Goal: Transaction & Acquisition: Purchase product/service

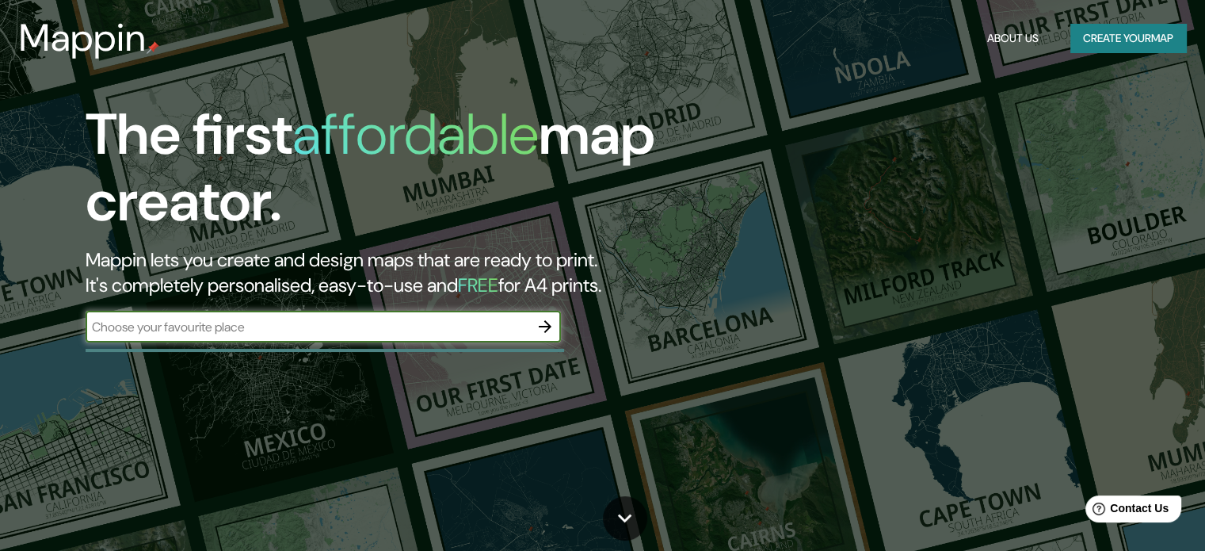
click at [330, 326] on input "text" at bounding box center [308, 327] width 444 height 18
type input "ica-[GEOGRAPHIC_DATA]"
click at [548, 325] on icon "button" at bounding box center [545, 326] width 19 height 19
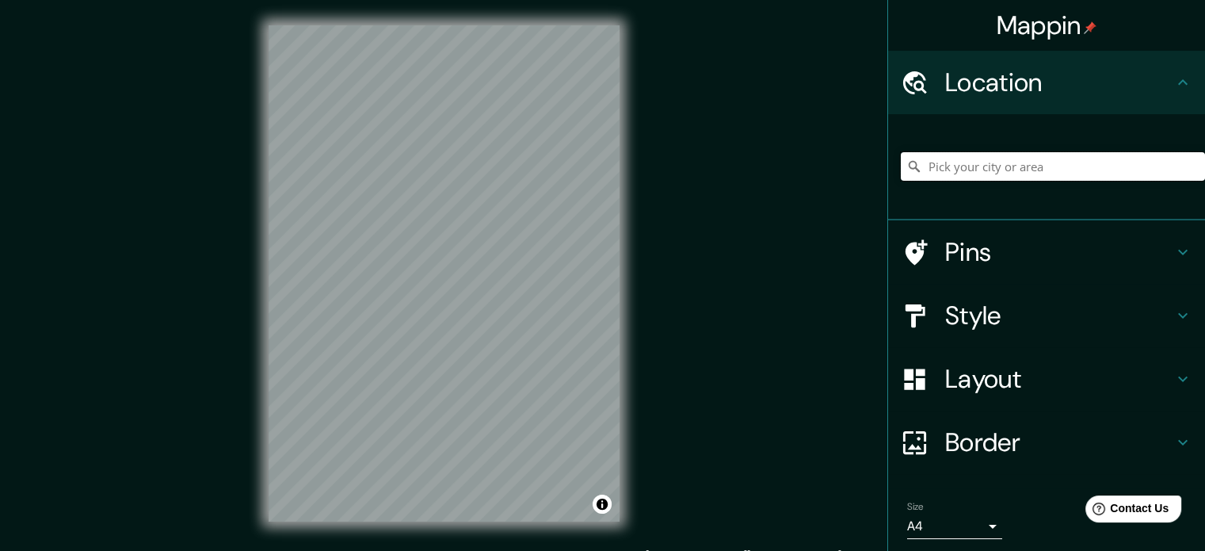
click at [961, 154] on input "Pick your city or area" at bounding box center [1053, 166] width 304 height 29
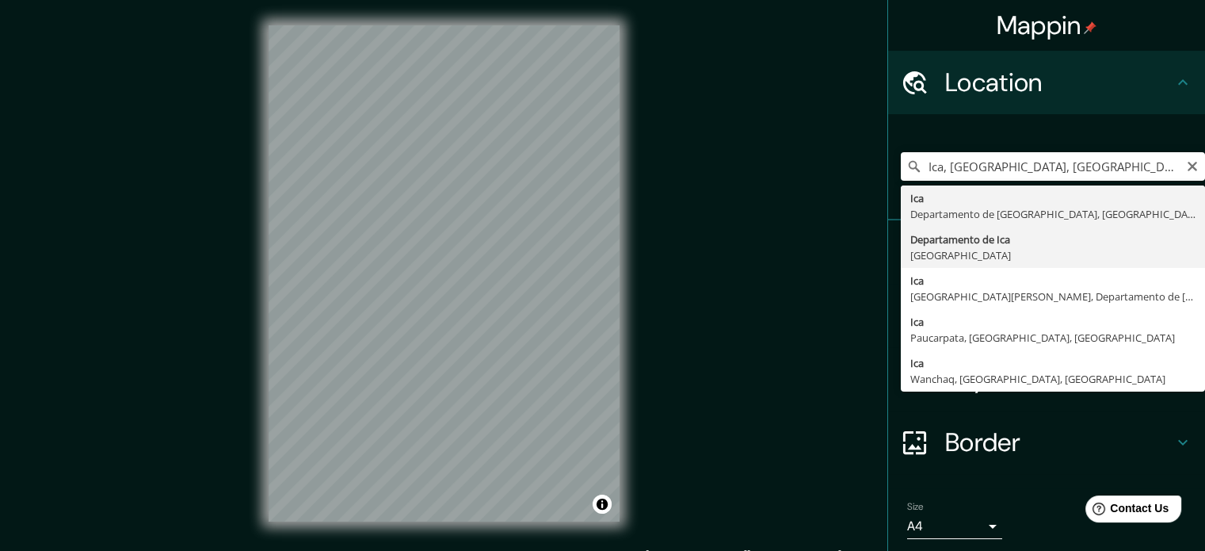
type input "Departamento de [GEOGRAPHIC_DATA], [GEOGRAPHIC_DATA]"
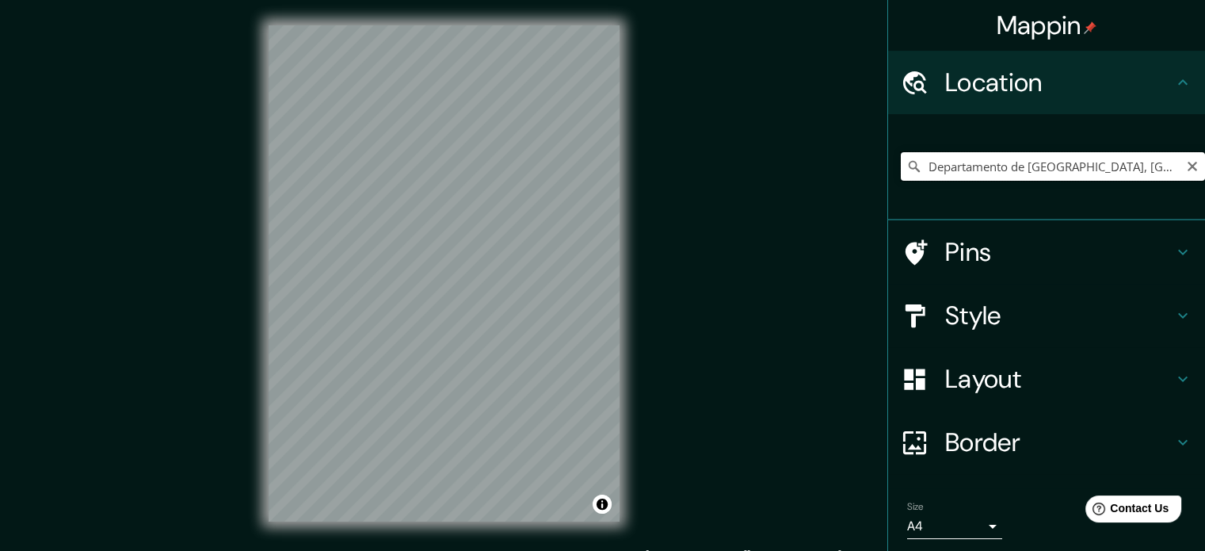
click at [1100, 159] on input "Departamento de [GEOGRAPHIC_DATA], [GEOGRAPHIC_DATA]" at bounding box center [1053, 166] width 304 height 29
click at [1141, 167] on input "Departamento de [GEOGRAPHIC_DATA], [GEOGRAPHIC_DATA]" at bounding box center [1053, 166] width 304 height 29
drag, startPoint x: 1081, startPoint y: 167, endPoint x: 898, endPoint y: 171, distance: 183.1
click at [901, 171] on div "Departamento de [GEOGRAPHIC_DATA], [GEOGRAPHIC_DATA]" at bounding box center [1053, 166] width 304 height 29
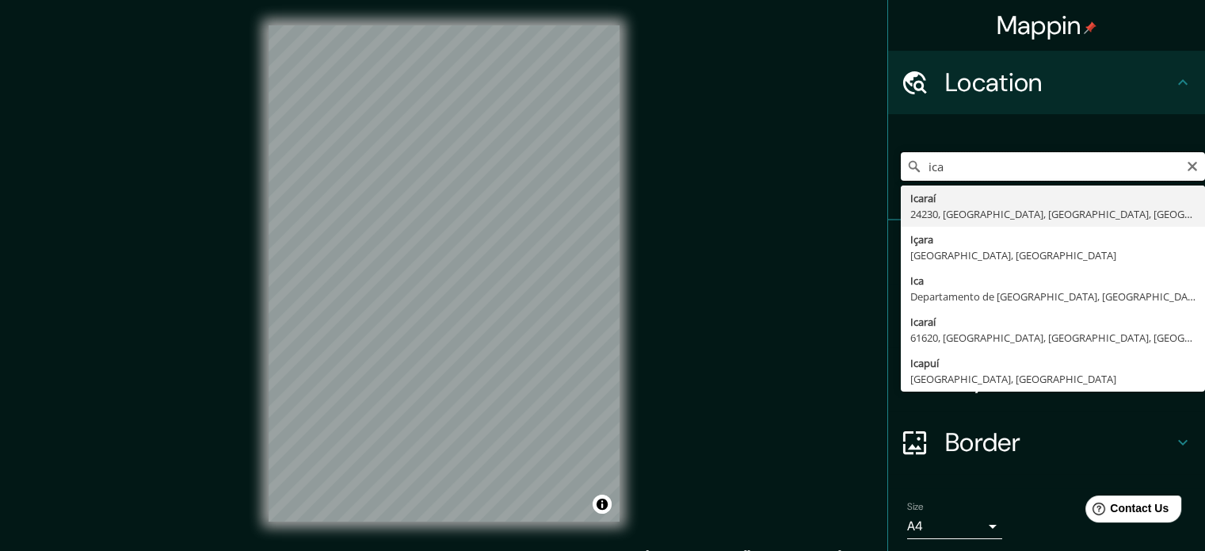
type input "Icaraí, 24230, [GEOGRAPHIC_DATA], [GEOGRAPHIC_DATA], [GEOGRAPHIC_DATA]"
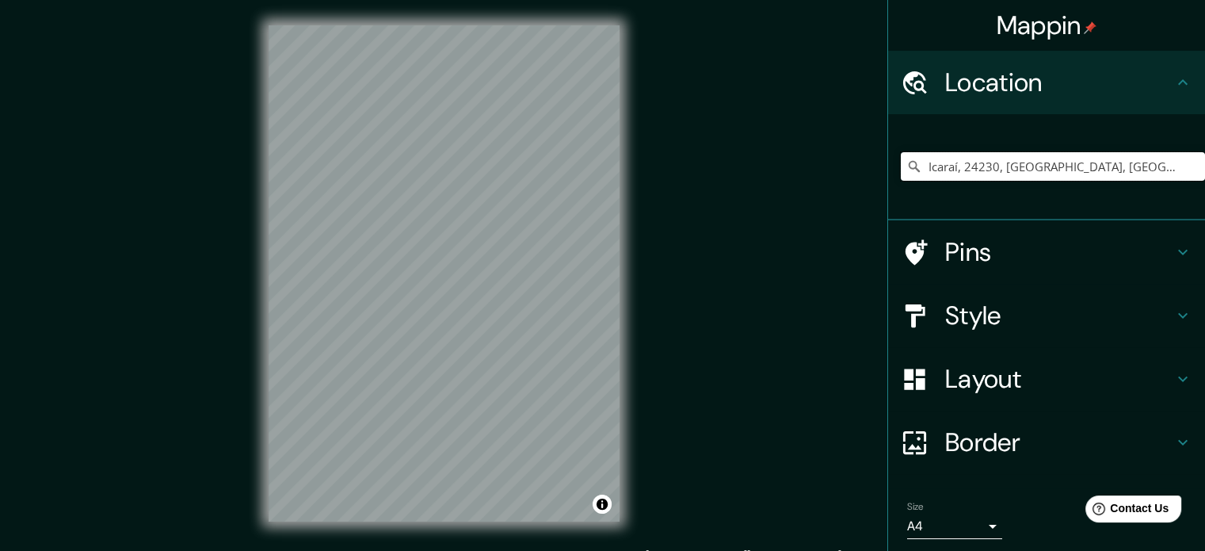
click at [1116, 164] on input "Icaraí, 24230, [GEOGRAPHIC_DATA], [GEOGRAPHIC_DATA], [GEOGRAPHIC_DATA]" at bounding box center [1053, 166] width 304 height 29
drag, startPoint x: 1151, startPoint y: 166, endPoint x: 887, endPoint y: 170, distance: 263.9
click at [888, 170] on div "Icaraí, 24230, [GEOGRAPHIC_DATA], [GEOGRAPHIC_DATA], [GEOGRAPHIC_DATA] Icaraí 2…" at bounding box center [1046, 167] width 317 height 106
type input "i"
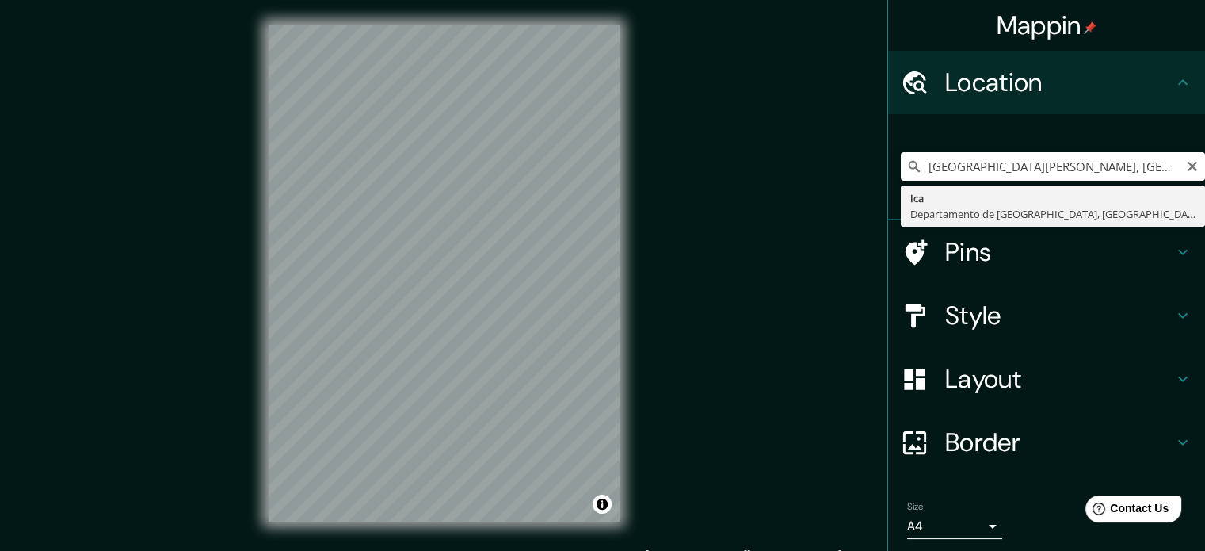
type input "Ica, [GEOGRAPHIC_DATA], [GEOGRAPHIC_DATA]"
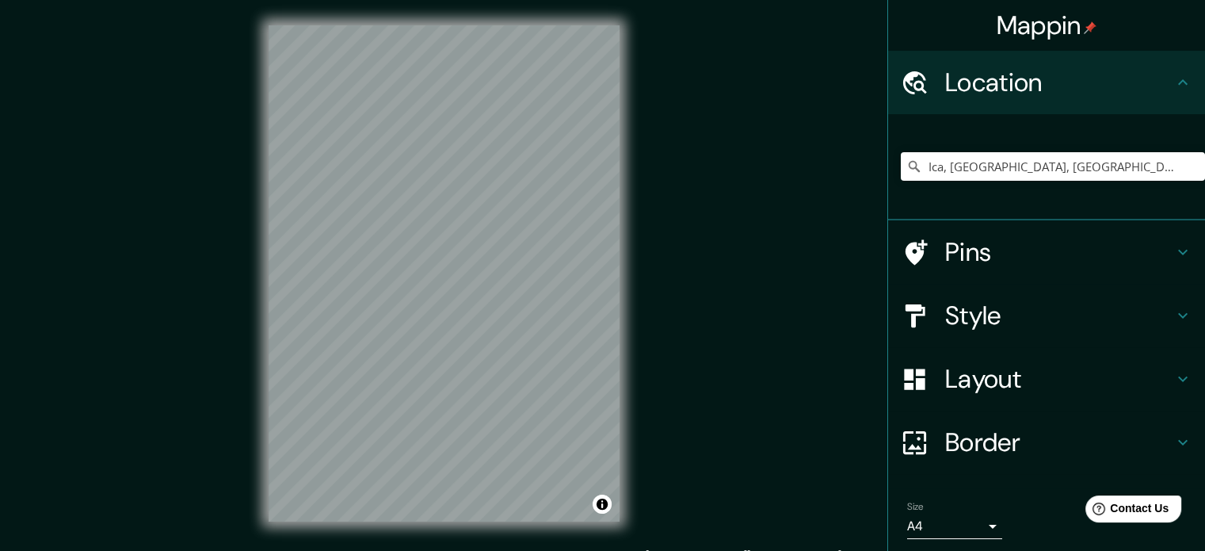
click at [945, 253] on h4 "Pins" at bounding box center [1059, 252] width 228 height 32
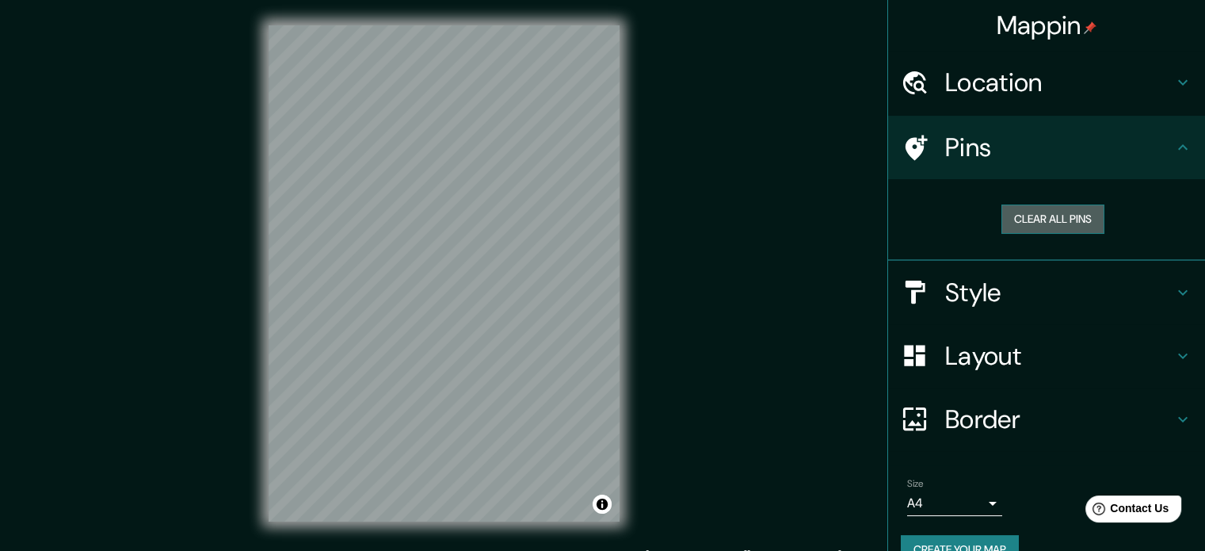
click at [1035, 216] on button "Clear all pins" at bounding box center [1053, 218] width 103 height 29
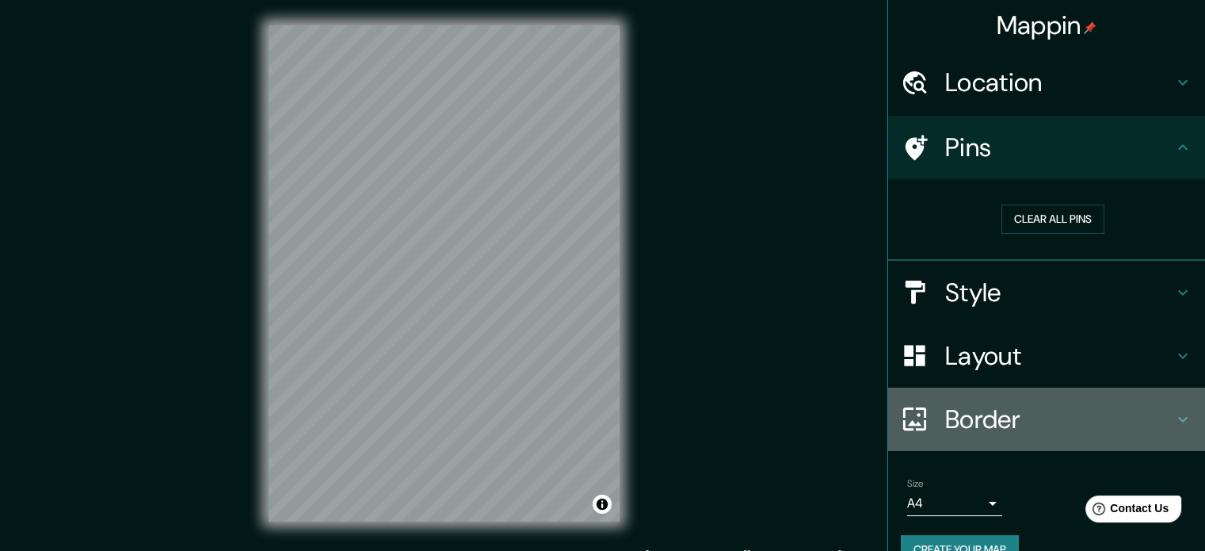
click at [989, 421] on h4 "Border" at bounding box center [1059, 419] width 228 height 32
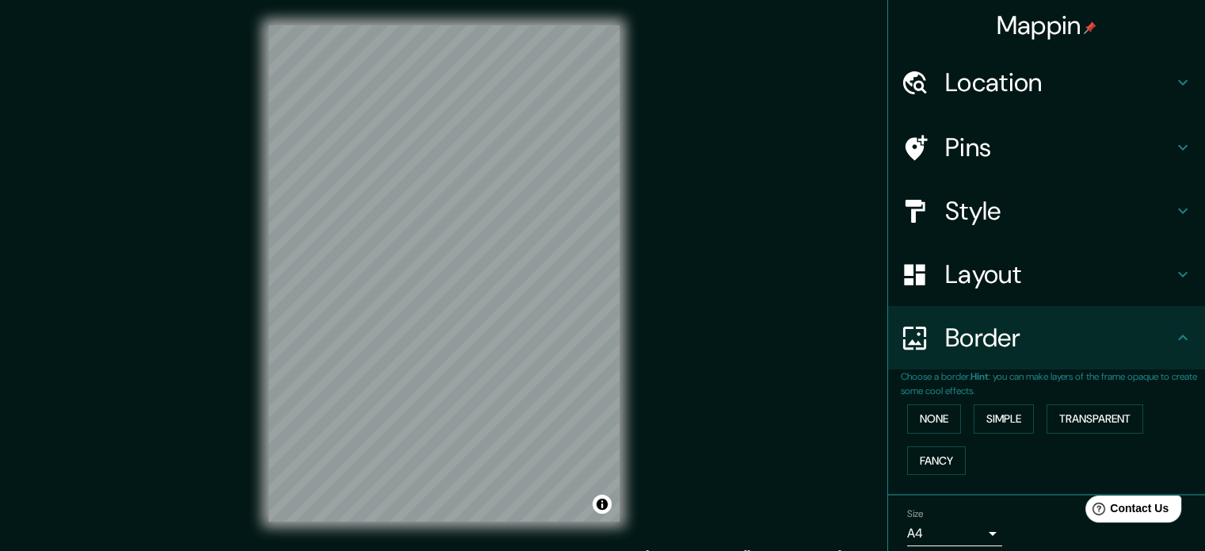
click at [1010, 273] on h4 "Layout" at bounding box center [1059, 274] width 228 height 32
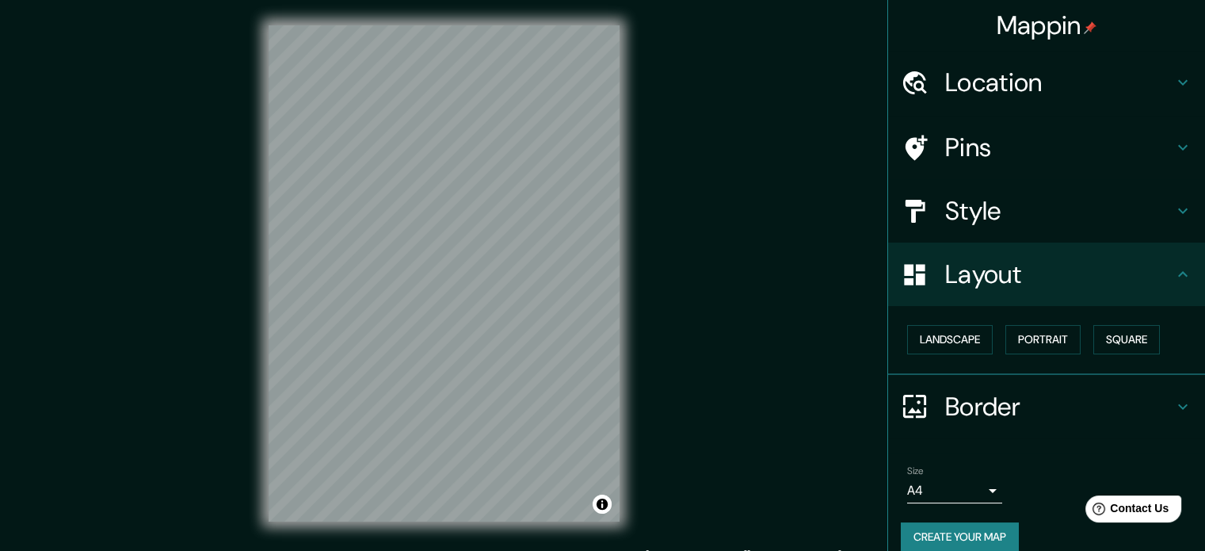
click at [979, 202] on h4 "Style" at bounding box center [1059, 211] width 228 height 32
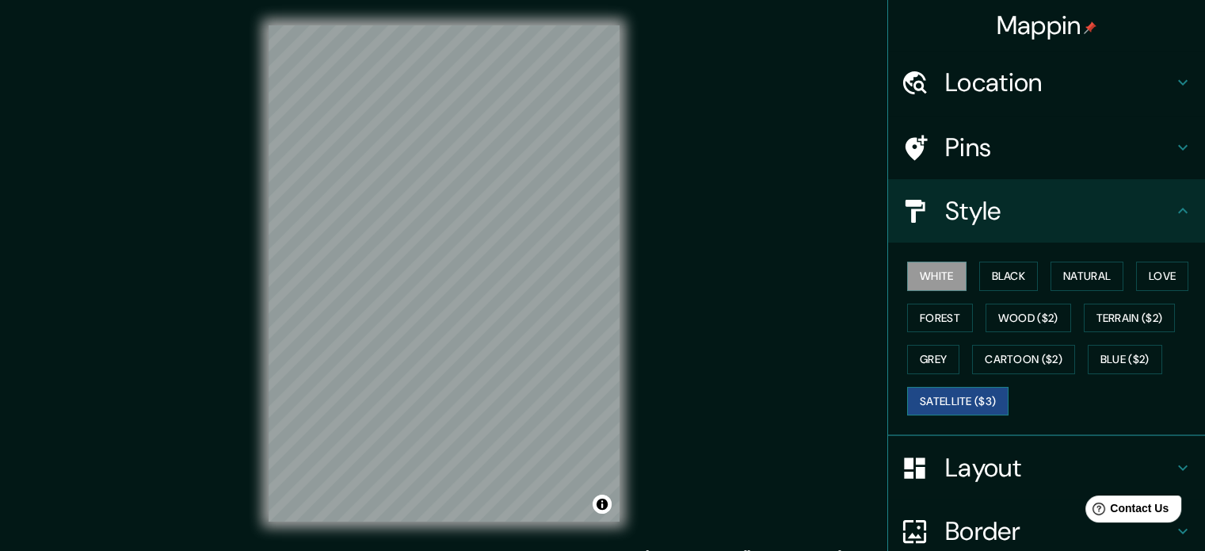
click at [976, 399] on button "Satellite ($3)" at bounding box center [957, 401] width 101 height 29
click at [933, 278] on button "White" at bounding box center [936, 275] width 59 height 29
click at [999, 269] on button "Black" at bounding box center [1008, 275] width 59 height 29
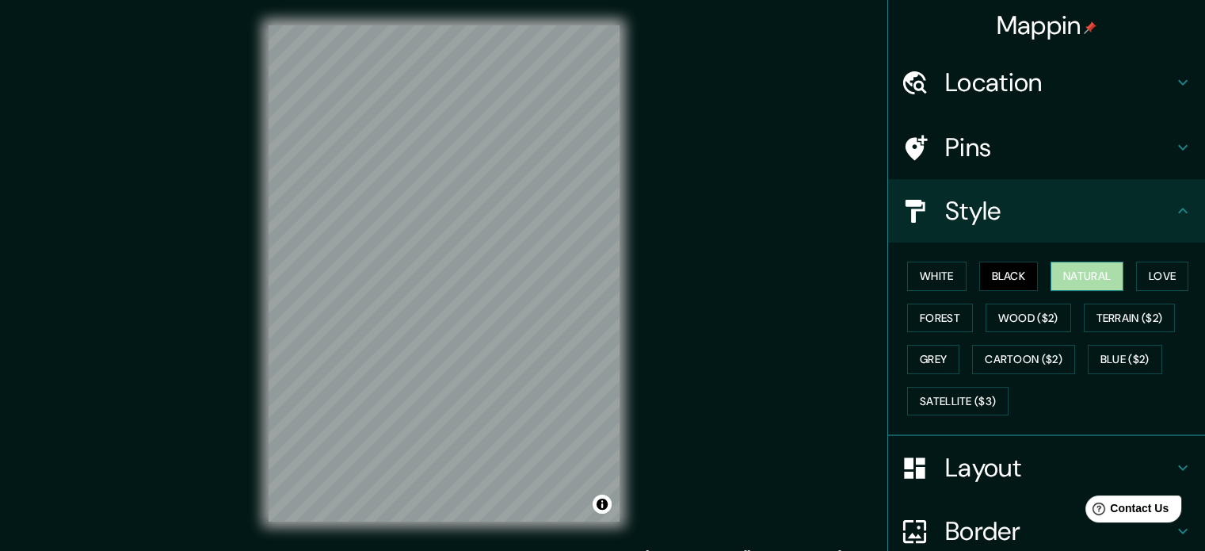
click at [1062, 274] on button "Natural" at bounding box center [1087, 275] width 73 height 29
click at [1144, 286] on button "Love" at bounding box center [1162, 275] width 52 height 29
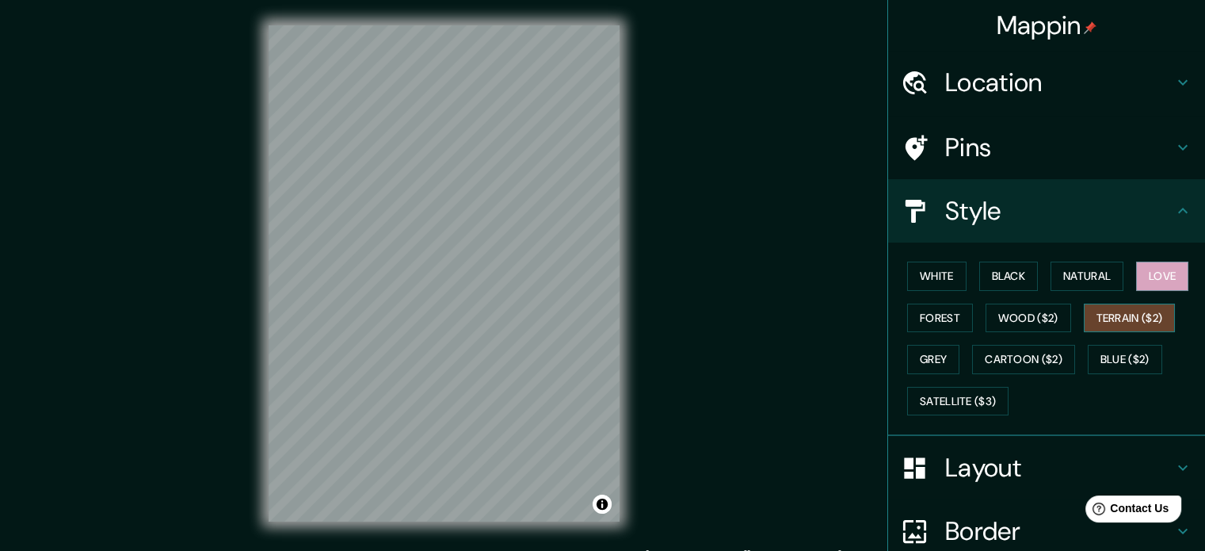
click at [1134, 319] on button "Terrain ($2)" at bounding box center [1130, 317] width 92 height 29
click at [1012, 319] on button "Wood ($2)" at bounding box center [1029, 317] width 86 height 29
click at [1128, 314] on button "Terrain ($2)" at bounding box center [1130, 317] width 92 height 29
click at [933, 356] on button "Grey" at bounding box center [933, 359] width 52 height 29
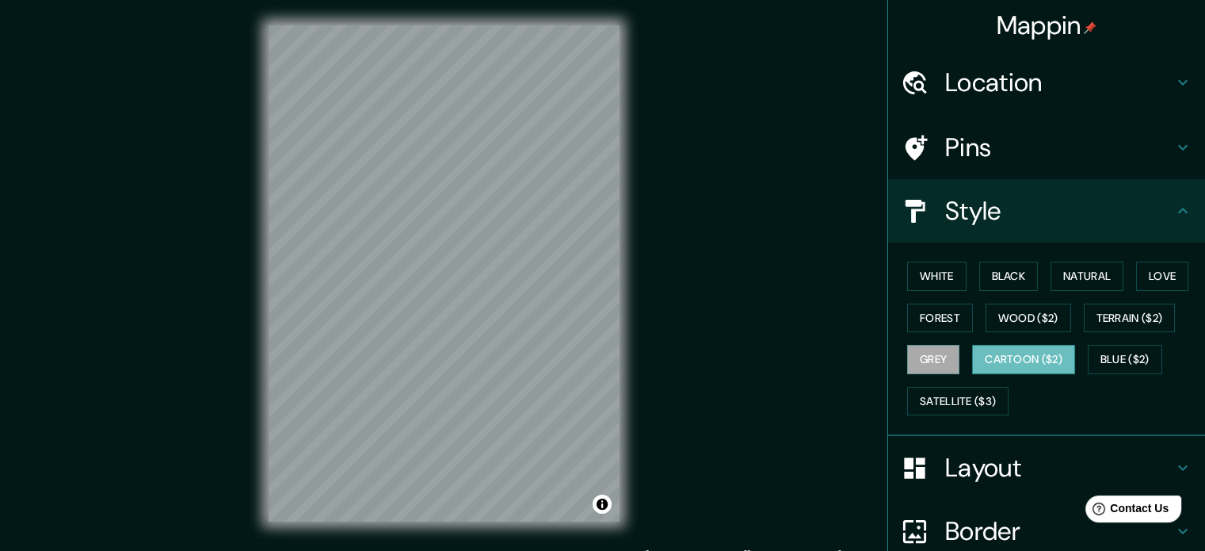
click at [987, 354] on button "Cartoon ($2)" at bounding box center [1023, 359] width 103 height 29
click at [966, 397] on button "Satellite ($3)" at bounding box center [957, 401] width 101 height 29
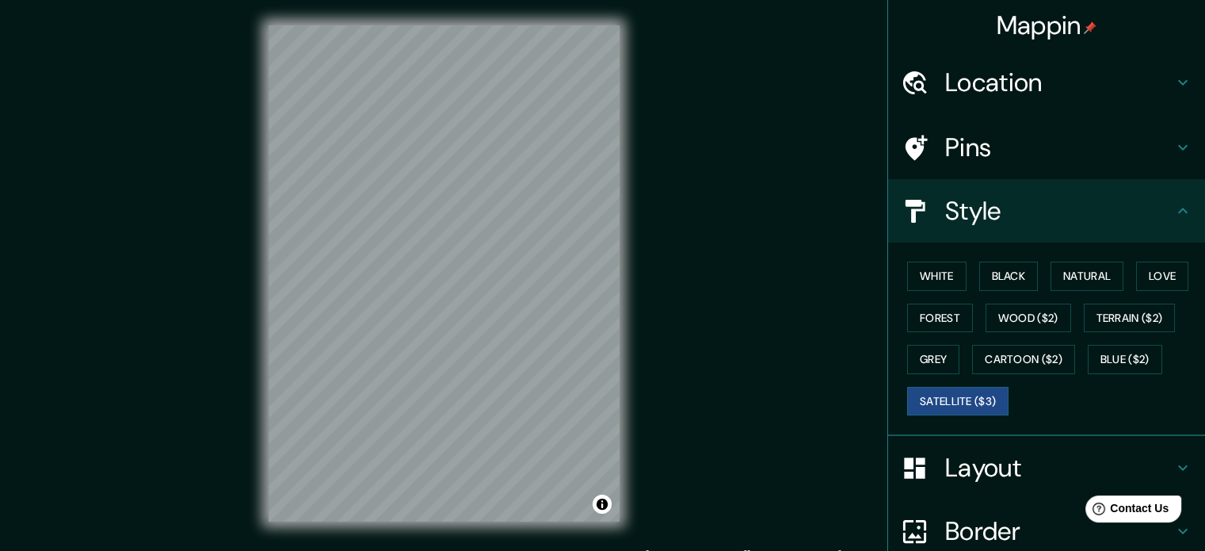
scroll to position [21, 0]
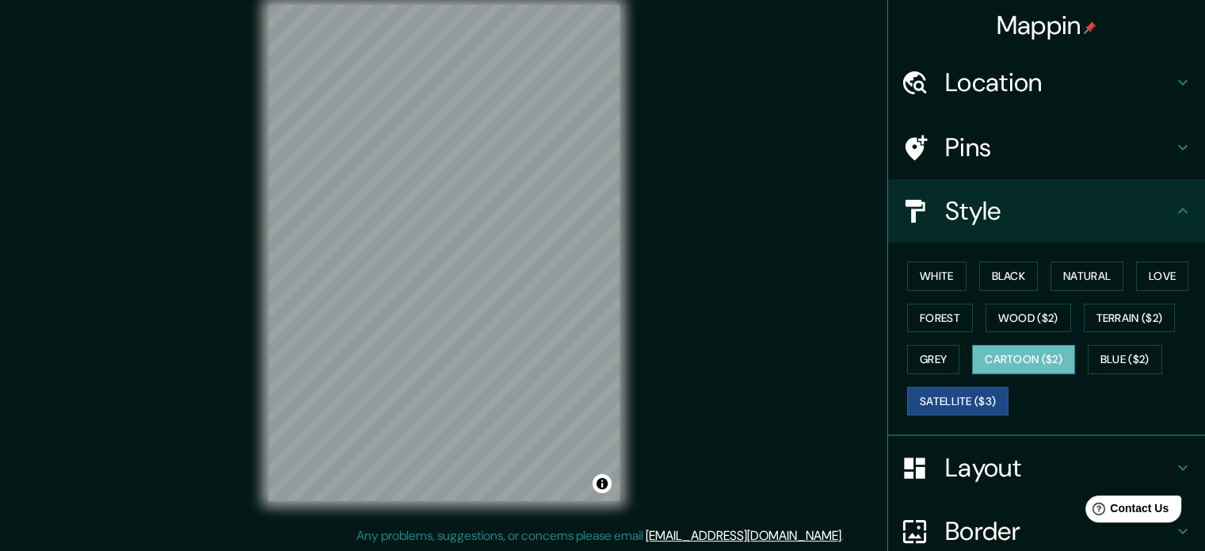
click at [1045, 363] on button "Cartoon ($2)" at bounding box center [1023, 359] width 103 height 29
click at [976, 399] on button "Satellite ($3)" at bounding box center [957, 401] width 101 height 29
click at [1034, 364] on button "Cartoon ($2)" at bounding box center [1023, 359] width 103 height 29
click at [1100, 361] on button "Blue ($2)" at bounding box center [1125, 359] width 74 height 29
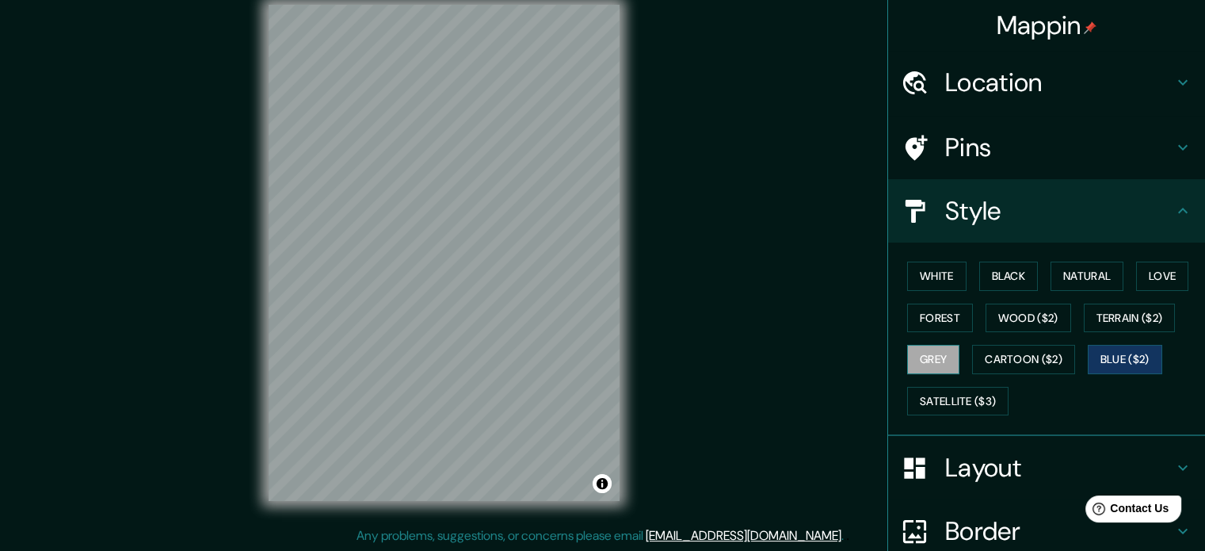
click at [907, 358] on button "Grey" at bounding box center [933, 359] width 52 height 29
click at [919, 311] on button "Forest" at bounding box center [940, 317] width 66 height 29
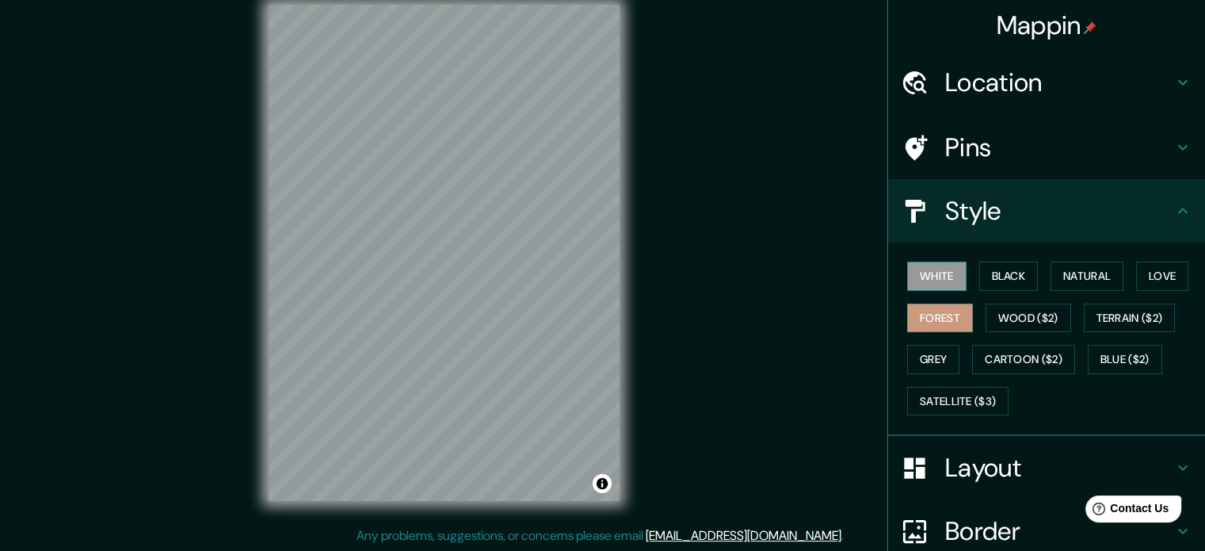
click at [933, 263] on button "White" at bounding box center [936, 275] width 59 height 29
click at [1006, 280] on button "Black" at bounding box center [1008, 275] width 59 height 29
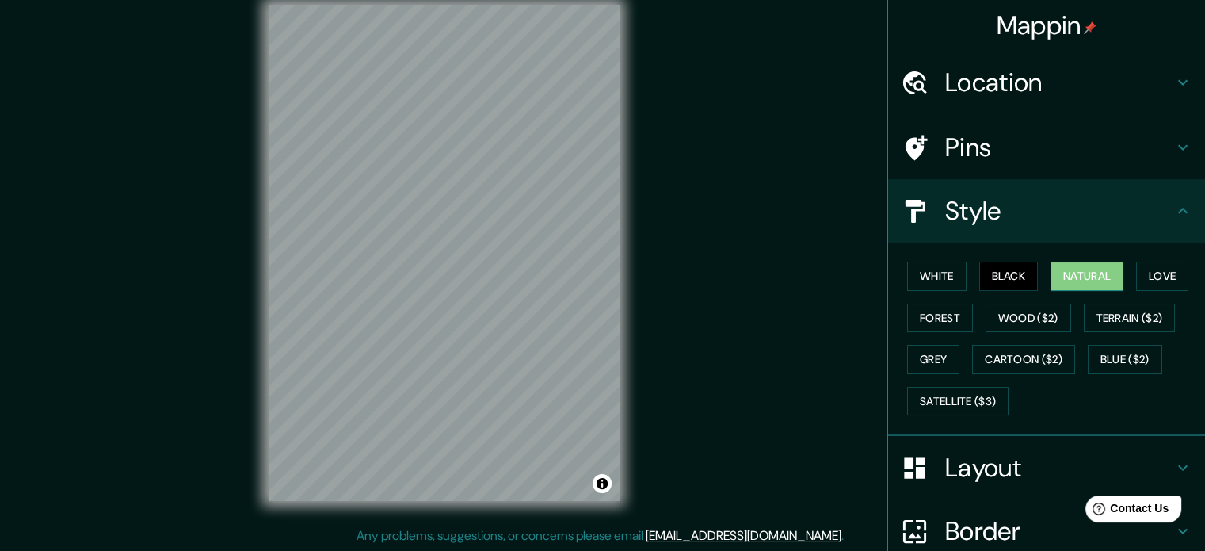
click at [1093, 284] on button "Natural" at bounding box center [1087, 275] width 73 height 29
click at [1145, 286] on button "Love" at bounding box center [1162, 275] width 52 height 29
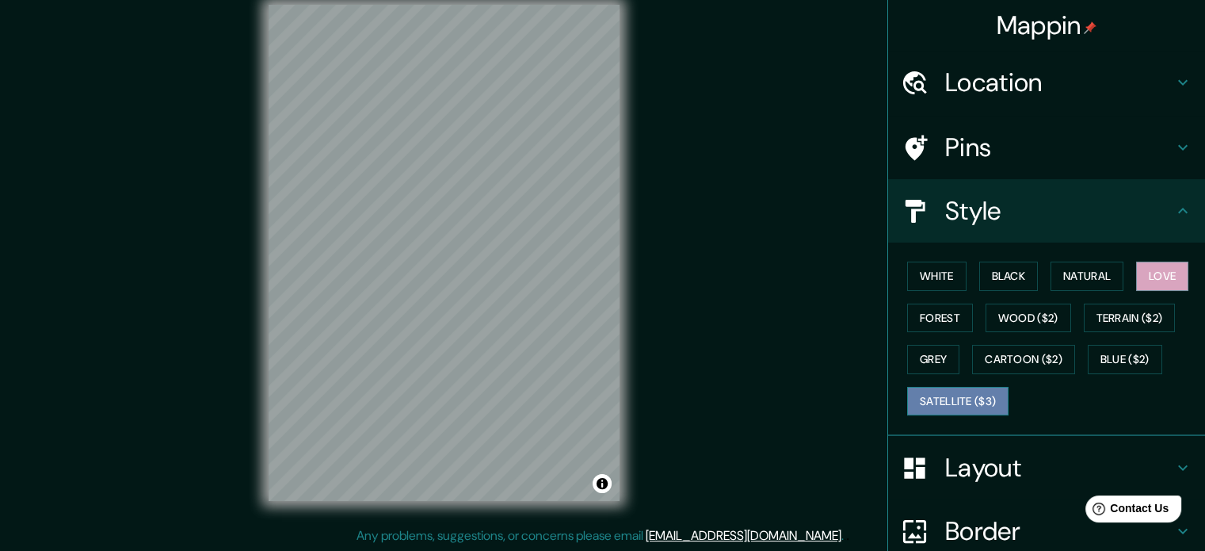
click at [944, 406] on button "Satellite ($3)" at bounding box center [957, 401] width 101 height 29
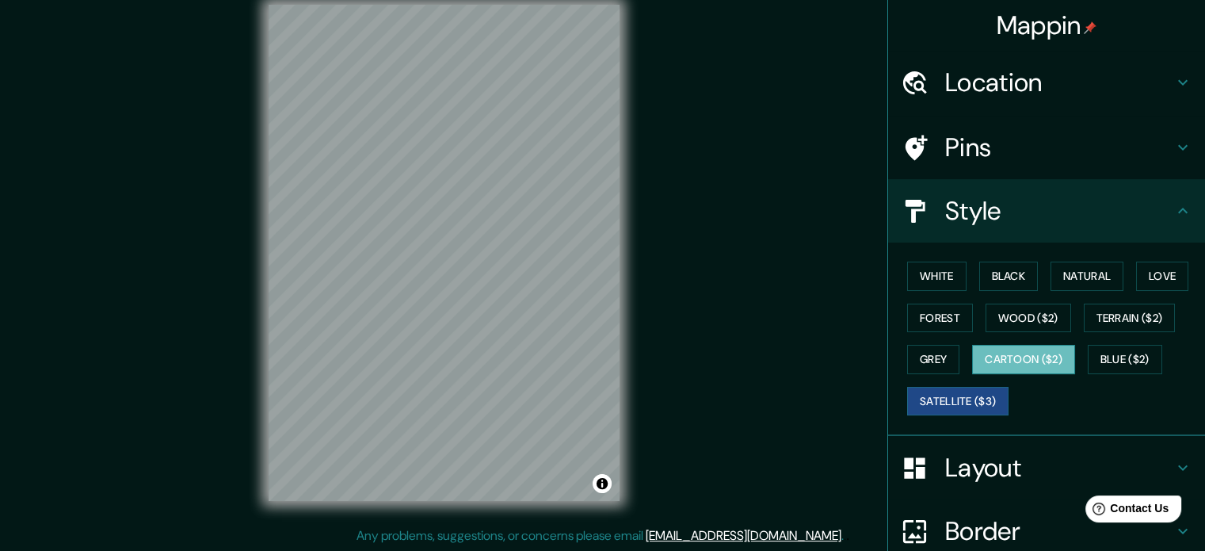
click at [1007, 364] on button "Cartoon ($2)" at bounding box center [1023, 359] width 103 height 29
click at [564, 226] on div at bounding box center [567, 225] width 13 height 13
click at [561, 221] on div at bounding box center [561, 222] width 13 height 13
click at [574, 227] on div at bounding box center [571, 225] width 13 height 13
click at [910, 359] on button "Grey" at bounding box center [933, 359] width 52 height 29
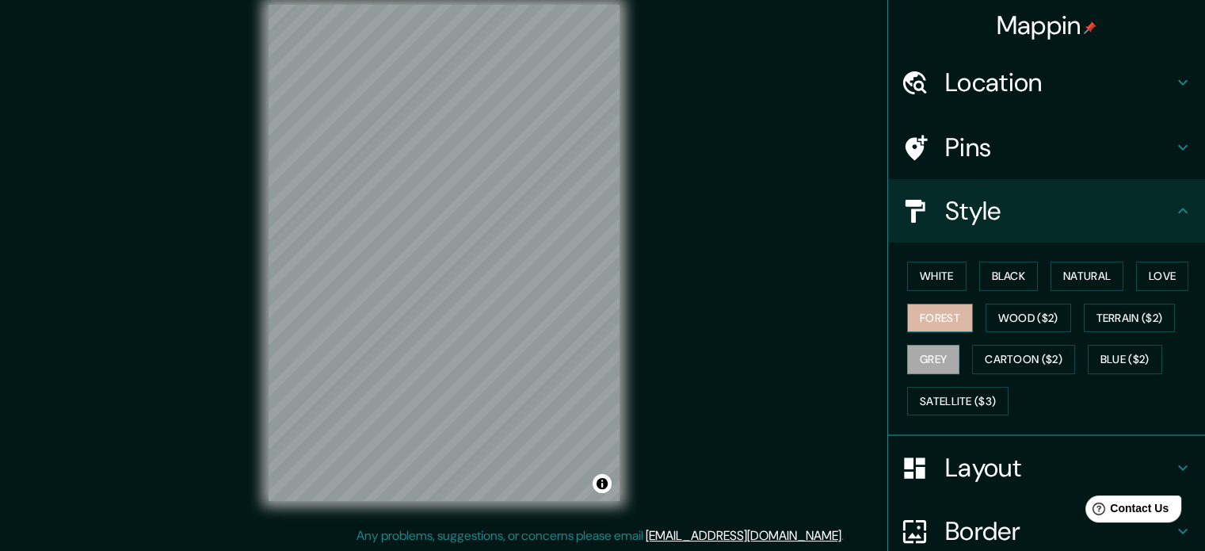
click at [929, 314] on button "Forest" at bounding box center [940, 317] width 66 height 29
click at [926, 280] on button "White" at bounding box center [936, 275] width 59 height 29
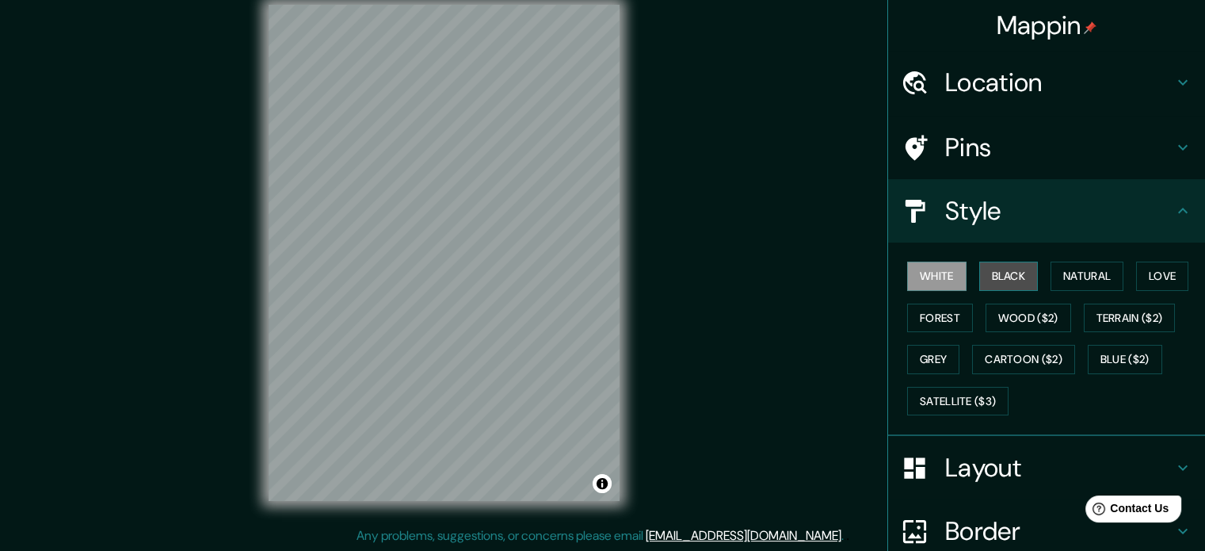
click at [1002, 272] on button "Black" at bounding box center [1008, 275] width 59 height 29
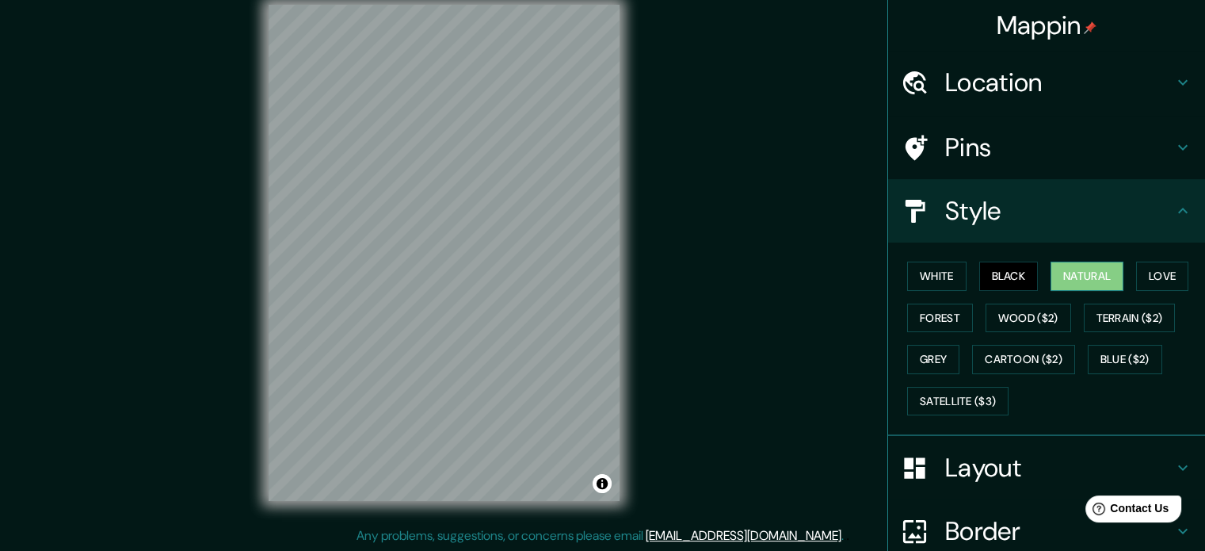
click at [1074, 270] on button "Natural" at bounding box center [1087, 275] width 73 height 29
click at [1138, 276] on button "Love" at bounding box center [1162, 275] width 52 height 29
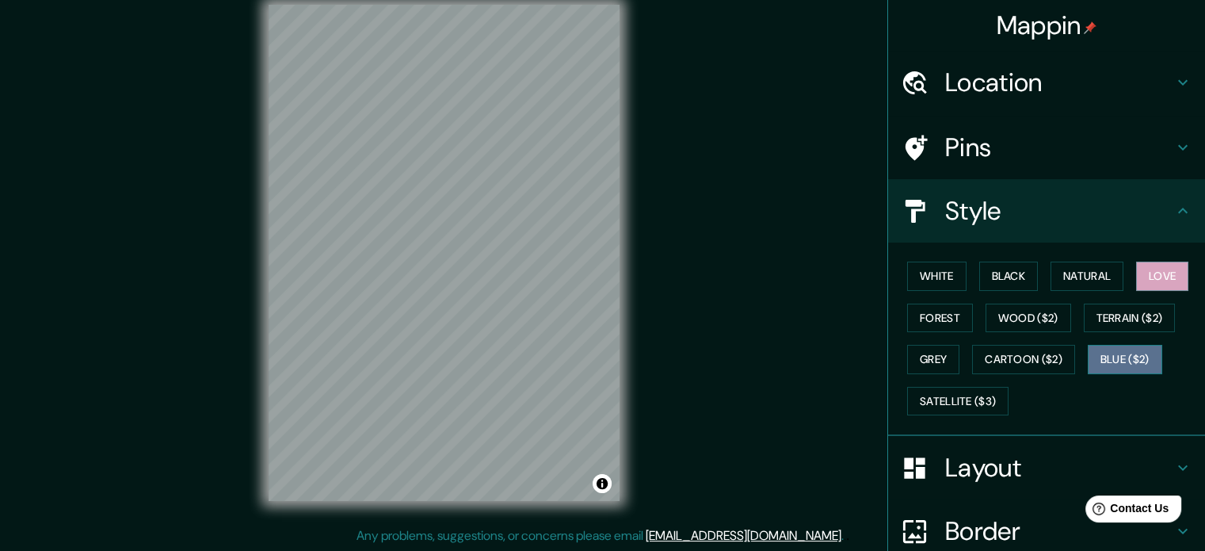
click at [1138, 361] on button "Blue ($2)" at bounding box center [1125, 359] width 74 height 29
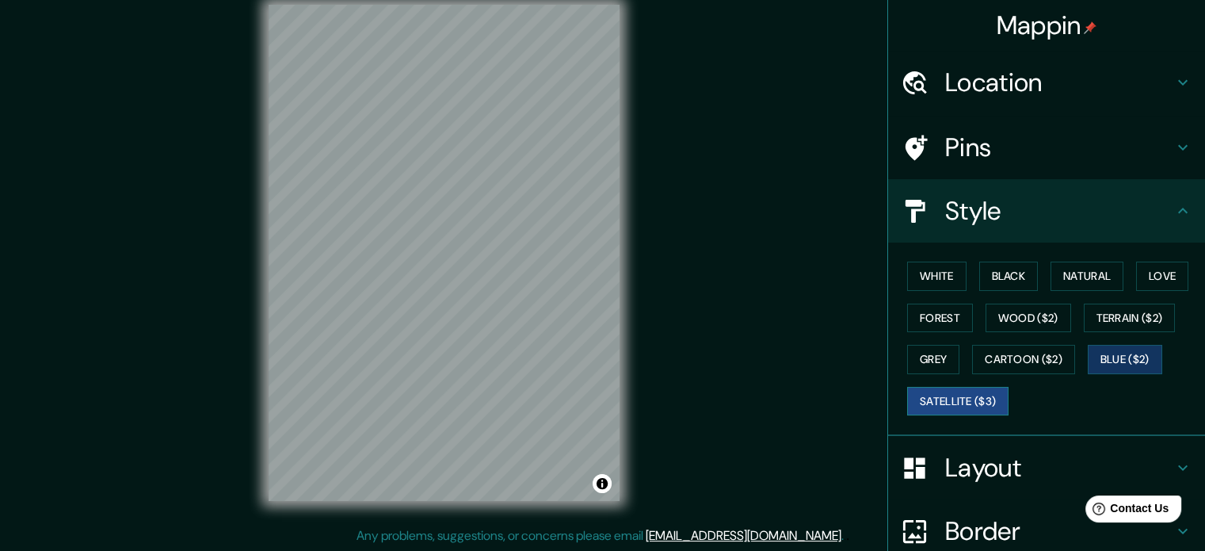
click at [941, 405] on button "Satellite ($3)" at bounding box center [957, 401] width 101 height 29
click at [924, 364] on button "Grey" at bounding box center [933, 359] width 52 height 29
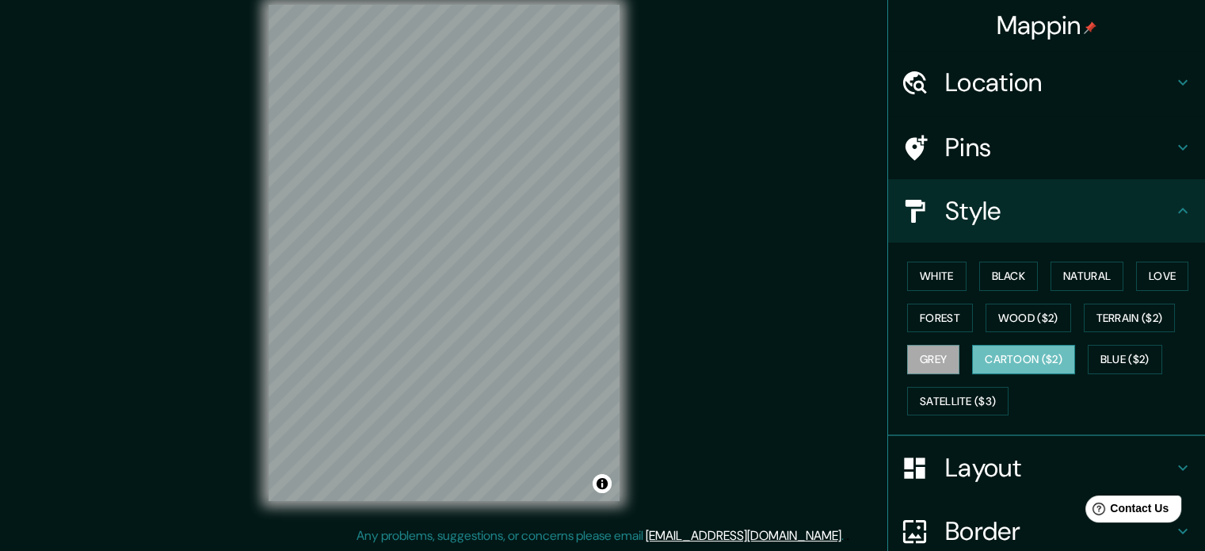
click at [999, 357] on button "Cartoon ($2)" at bounding box center [1023, 359] width 103 height 29
click at [1002, 307] on button "Wood ($2)" at bounding box center [1029, 317] width 86 height 29
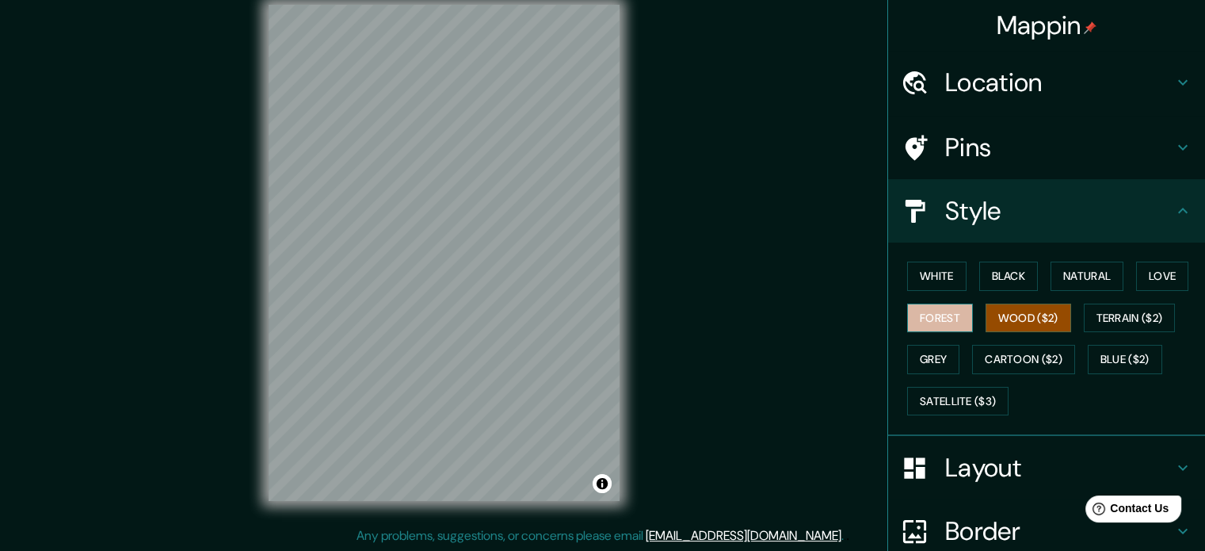
click at [920, 316] on button "Forest" at bounding box center [940, 317] width 66 height 29
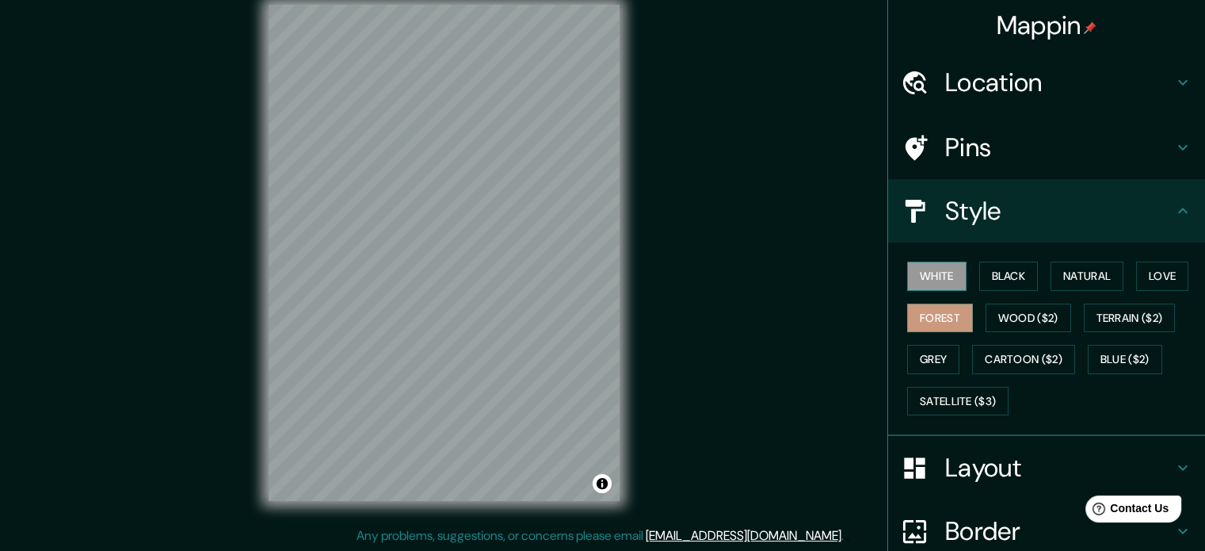
click at [907, 267] on button "White" at bounding box center [936, 275] width 59 height 29
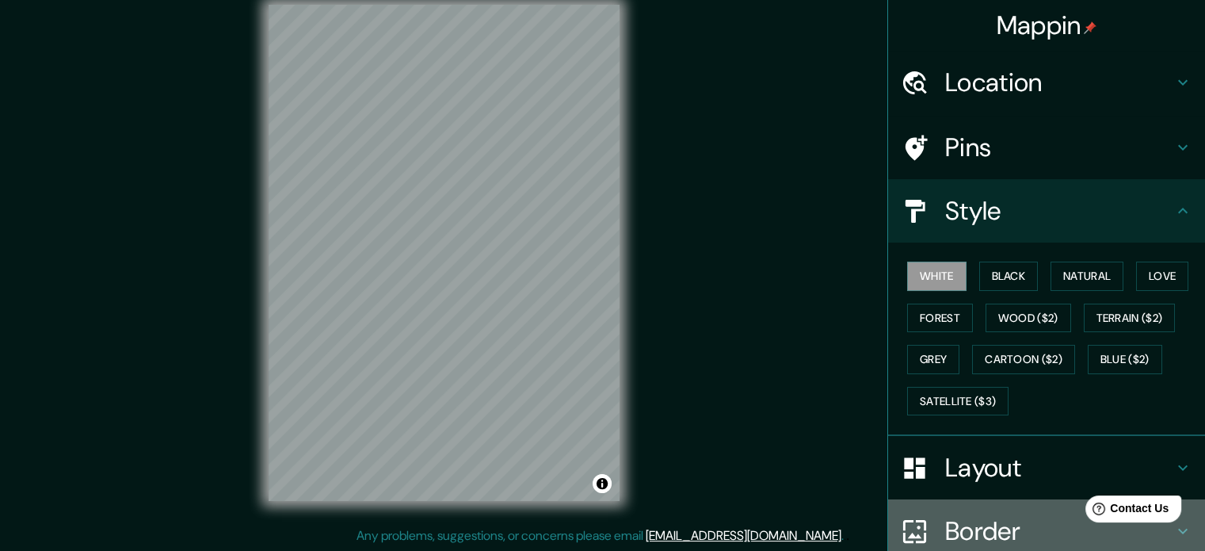
click at [986, 522] on h4 "Border" at bounding box center [1059, 531] width 228 height 32
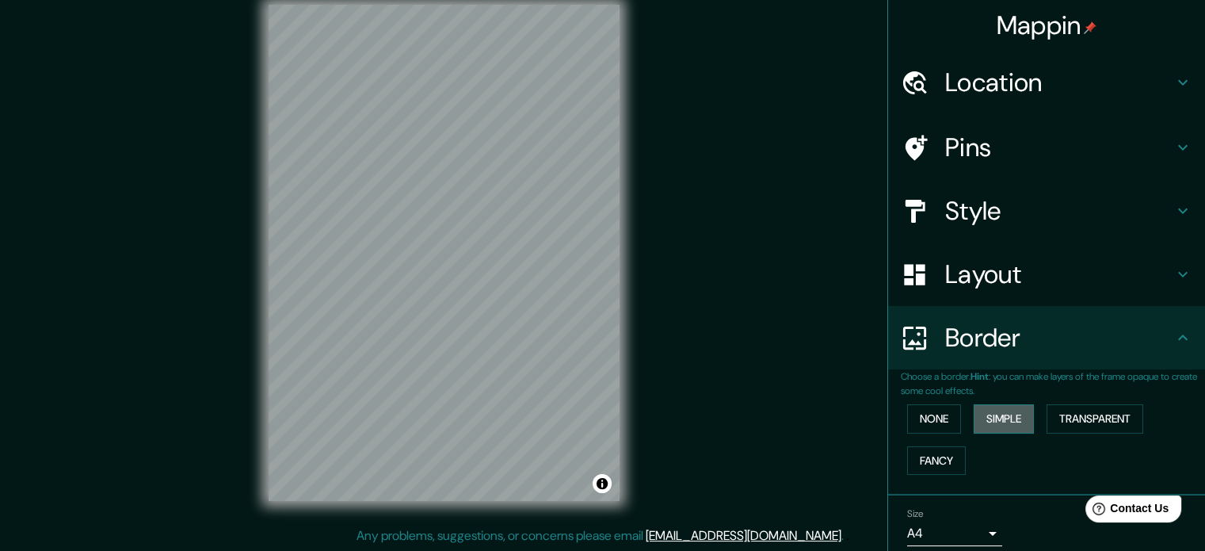
click at [989, 418] on button "Simple" at bounding box center [1004, 418] width 60 height 29
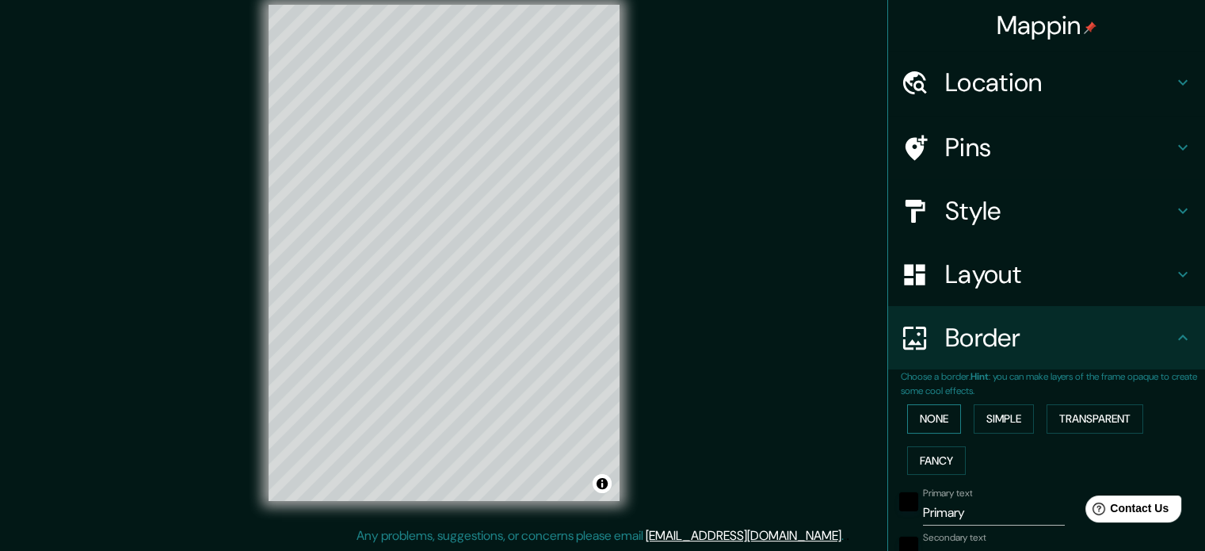
click at [946, 414] on button "None" at bounding box center [934, 418] width 54 height 29
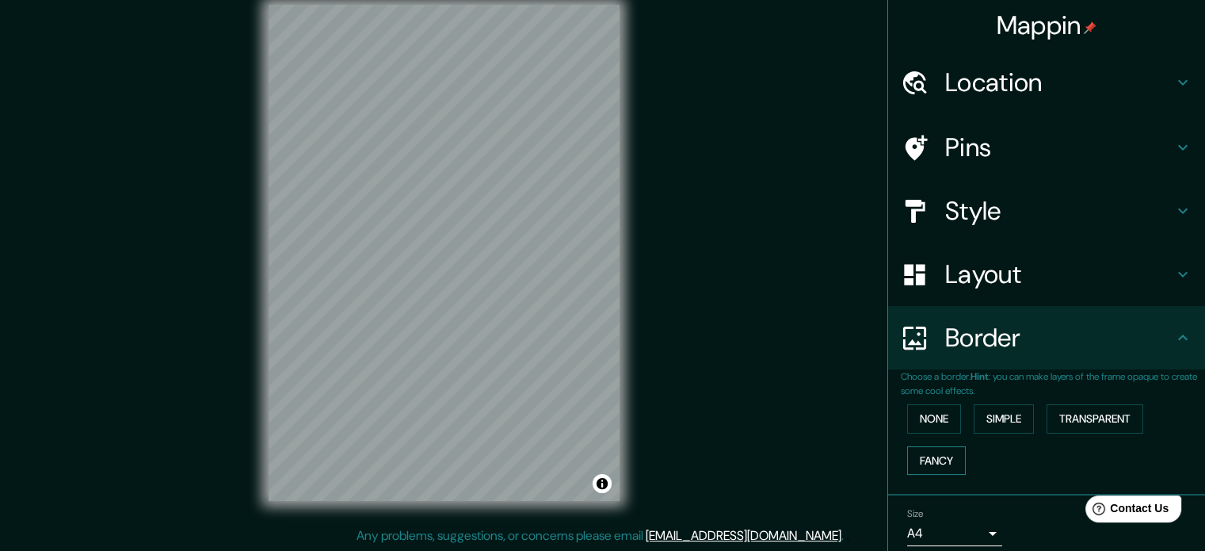
click at [938, 457] on button "Fancy" at bounding box center [936, 460] width 59 height 29
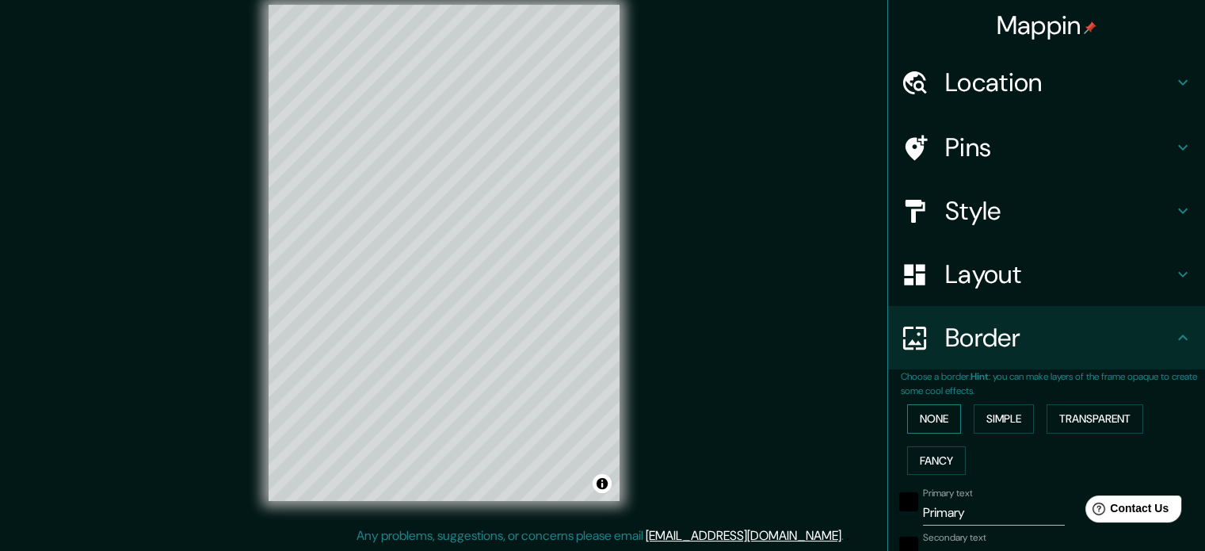
click at [923, 418] on button "None" at bounding box center [934, 418] width 54 height 29
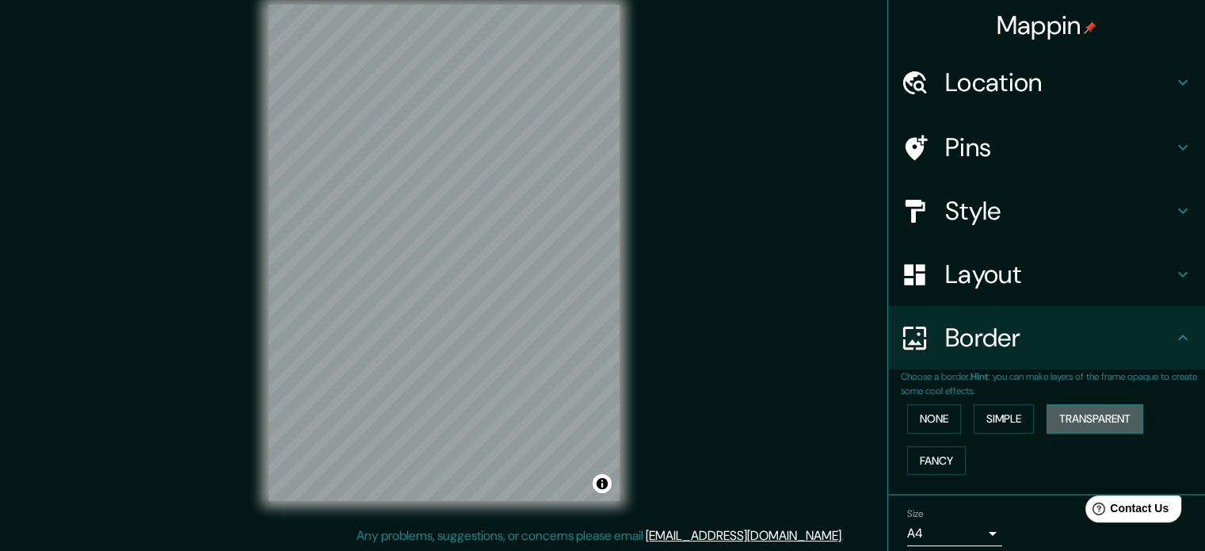
click at [1133, 426] on button "Transparent" at bounding box center [1095, 418] width 97 height 29
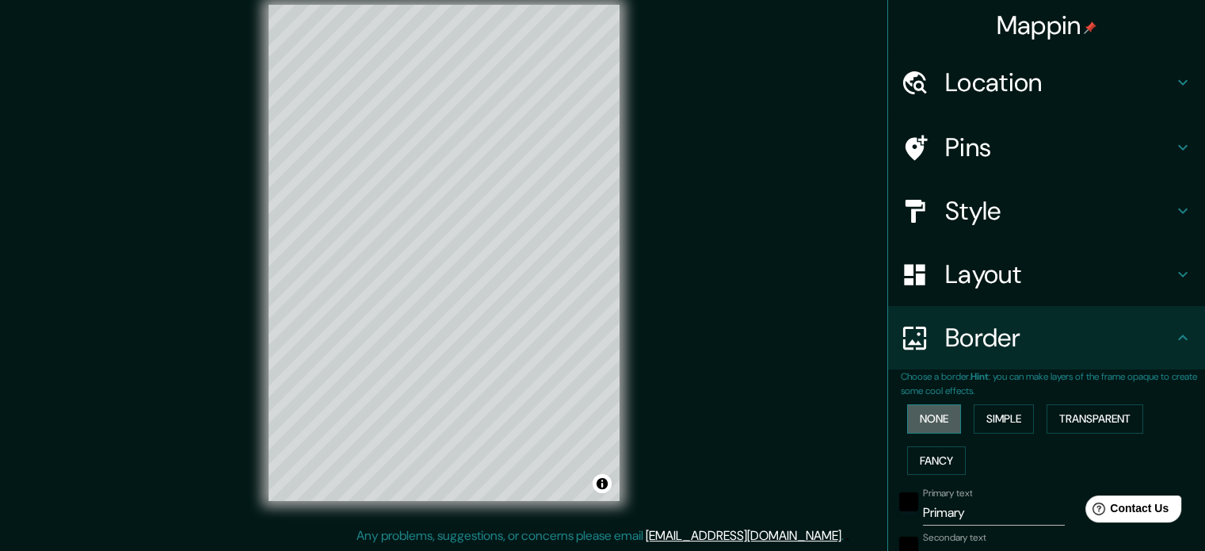
click at [922, 422] on button "None" at bounding box center [934, 418] width 54 height 29
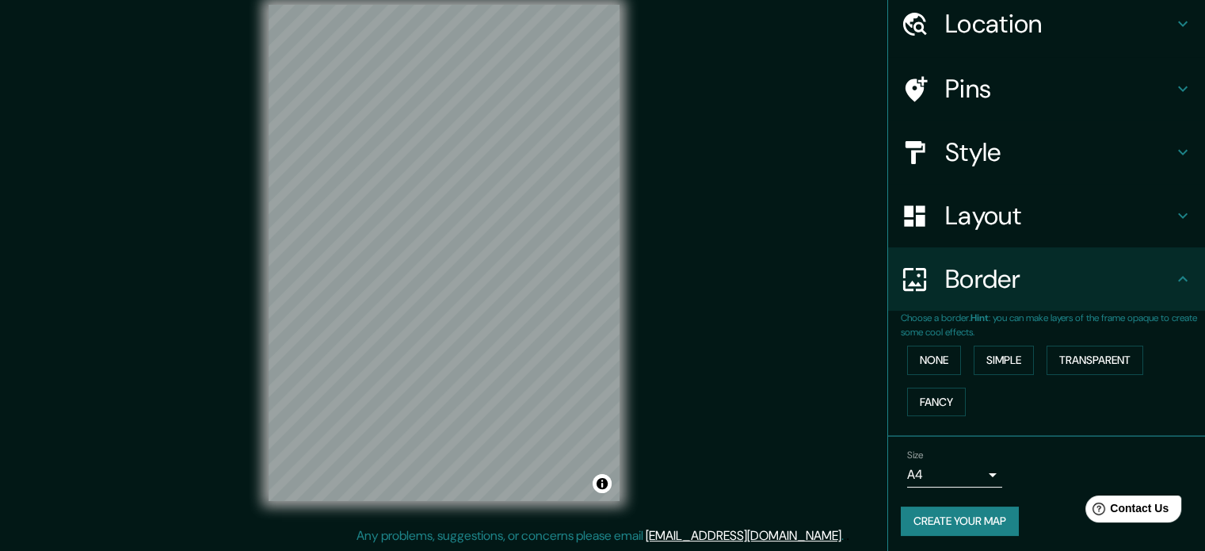
scroll to position [60, 0]
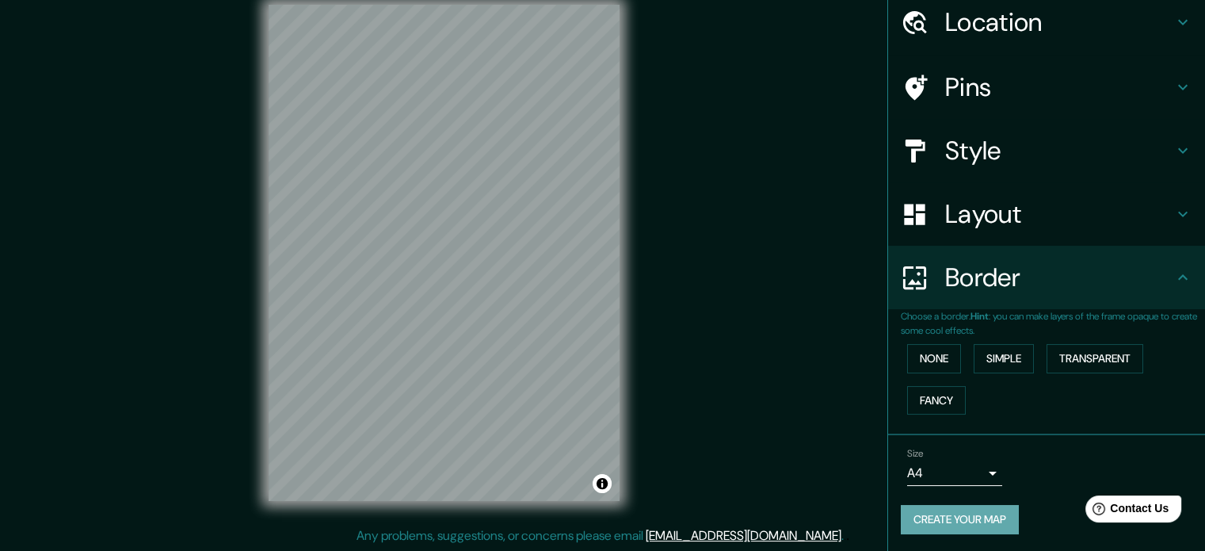
click at [941, 516] on button "Create your map" at bounding box center [960, 519] width 118 height 29
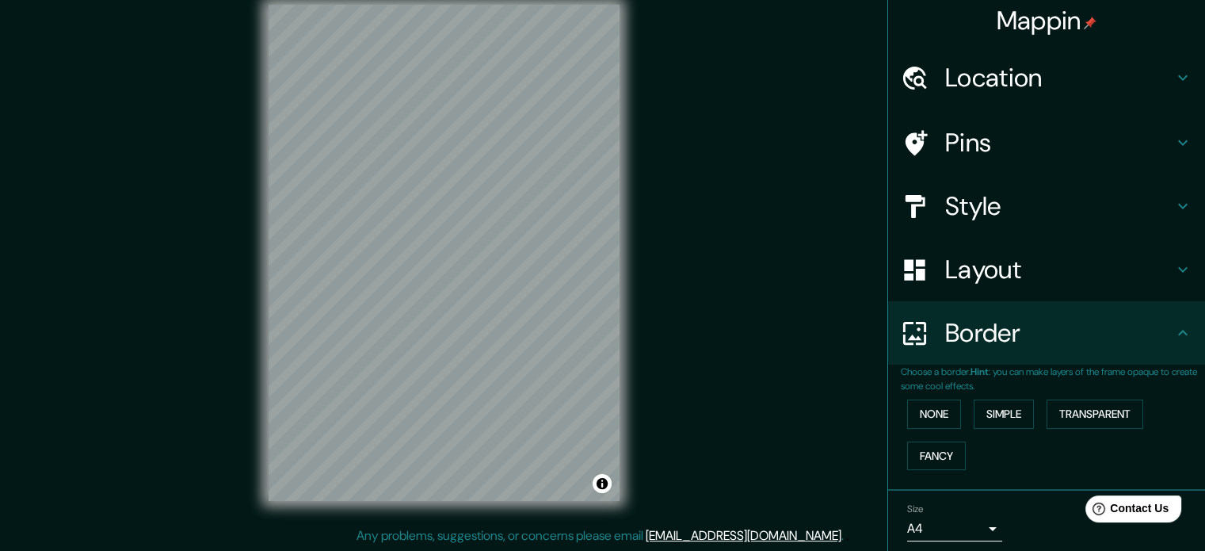
scroll to position [0, 0]
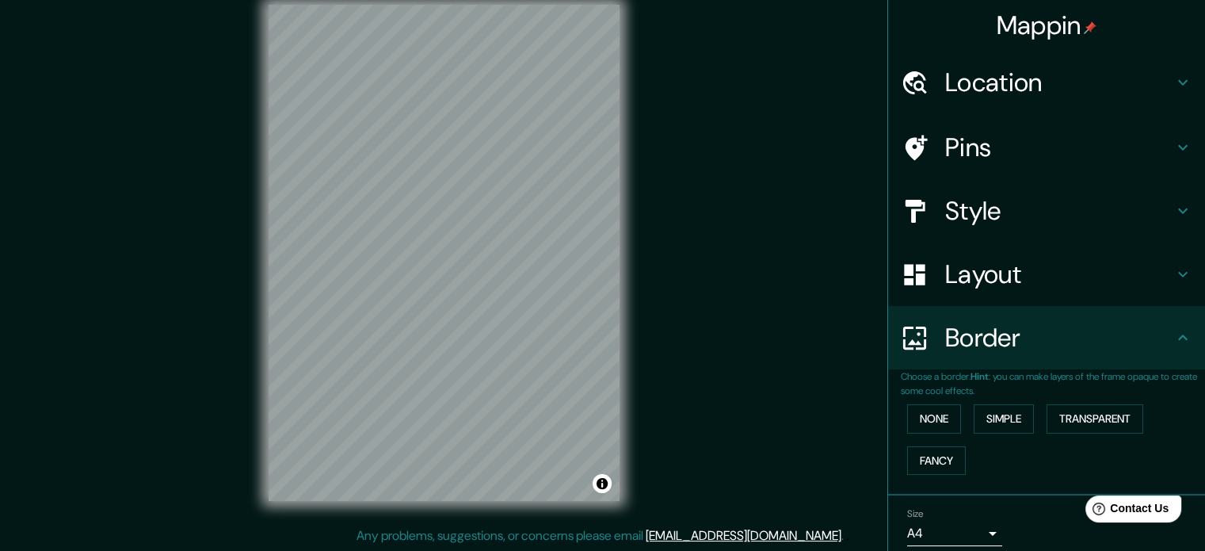
click at [726, 287] on div "Mappin Location [GEOGRAPHIC_DATA], [GEOGRAPHIC_DATA], [GEOGRAPHIC_DATA] Pins St…" at bounding box center [602, 265] width 1205 height 572
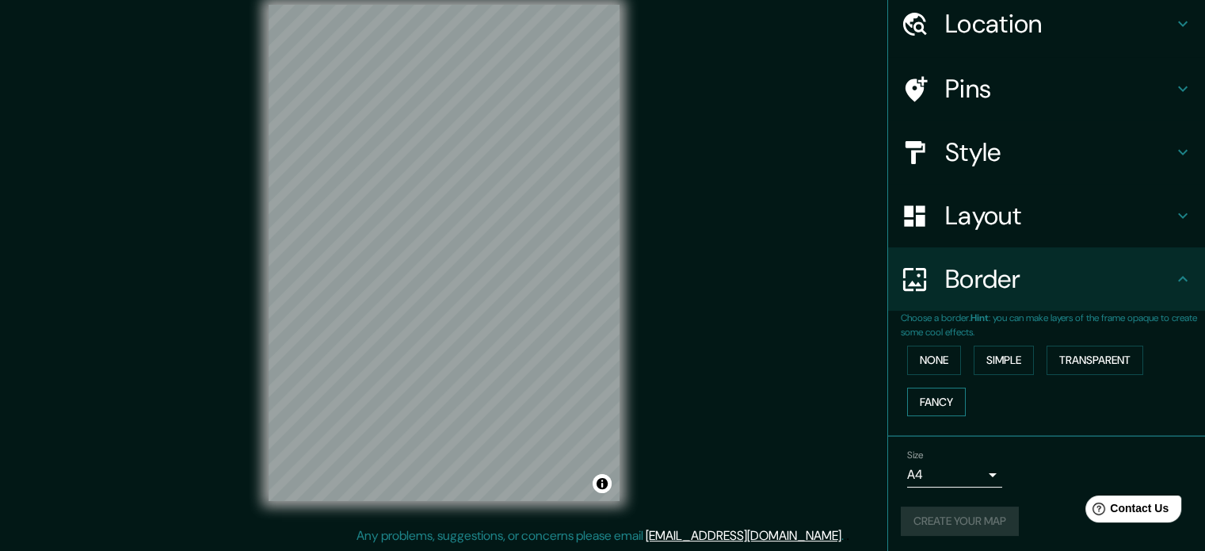
scroll to position [60, 0]
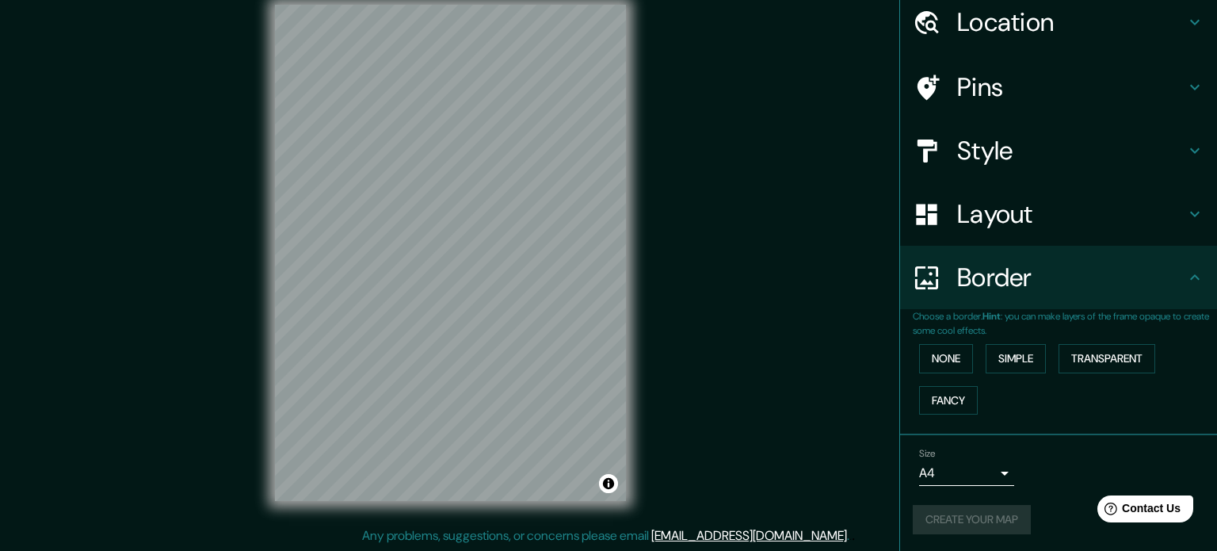
click at [948, 471] on body "Mappin Location [GEOGRAPHIC_DATA], [GEOGRAPHIC_DATA], [GEOGRAPHIC_DATA] Pins St…" at bounding box center [608, 254] width 1217 height 551
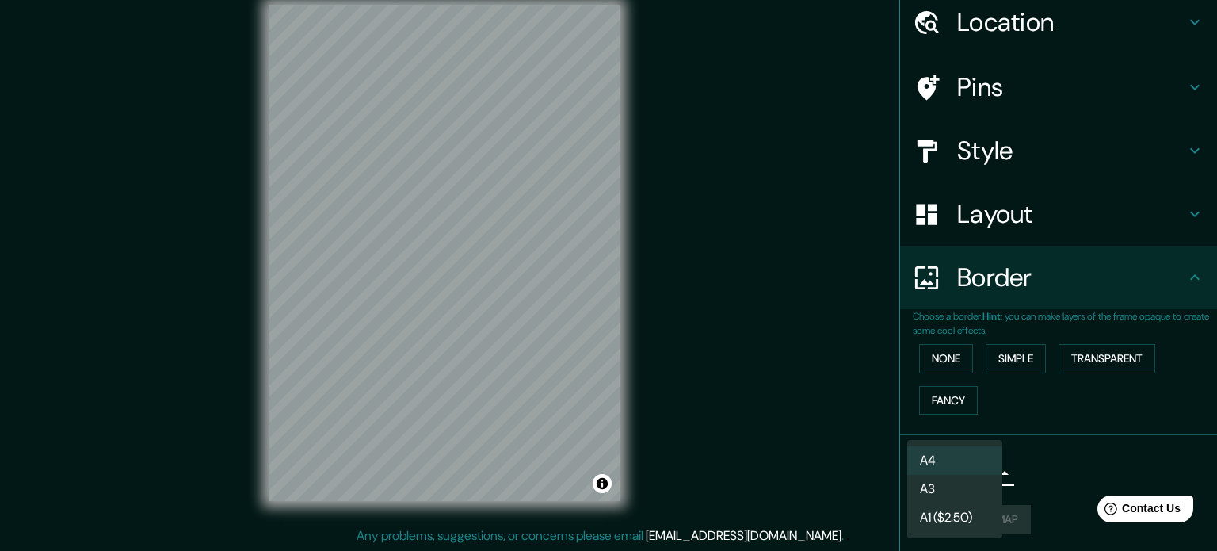
click at [932, 459] on li "A4" at bounding box center [954, 460] width 95 height 29
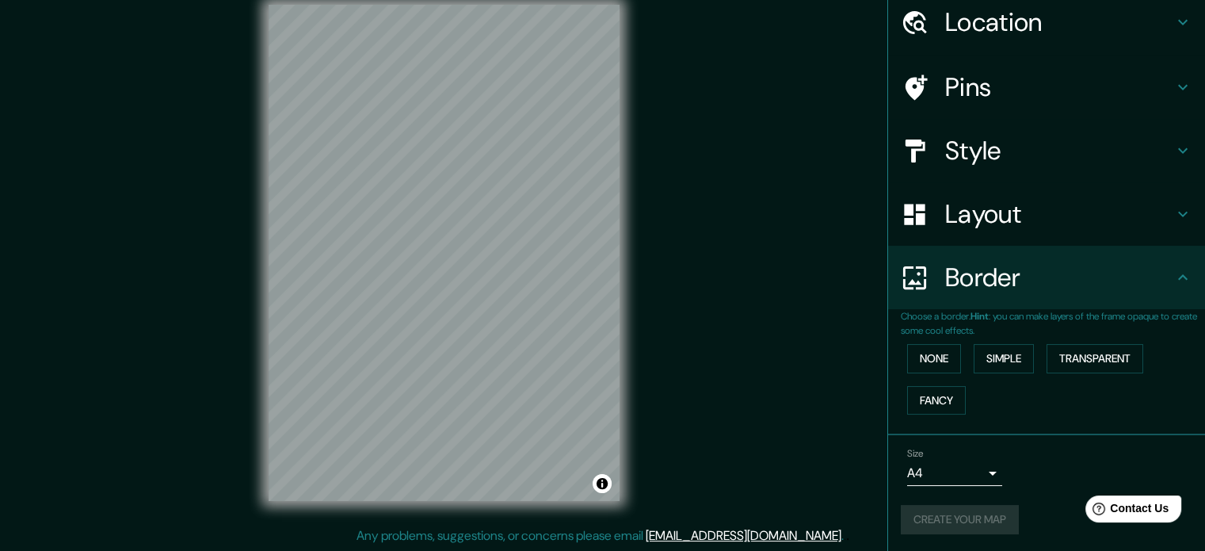
click at [974, 523] on div "Create your map" at bounding box center [1047, 519] width 292 height 29
click at [977, 521] on button "Create your map" at bounding box center [960, 519] width 118 height 29
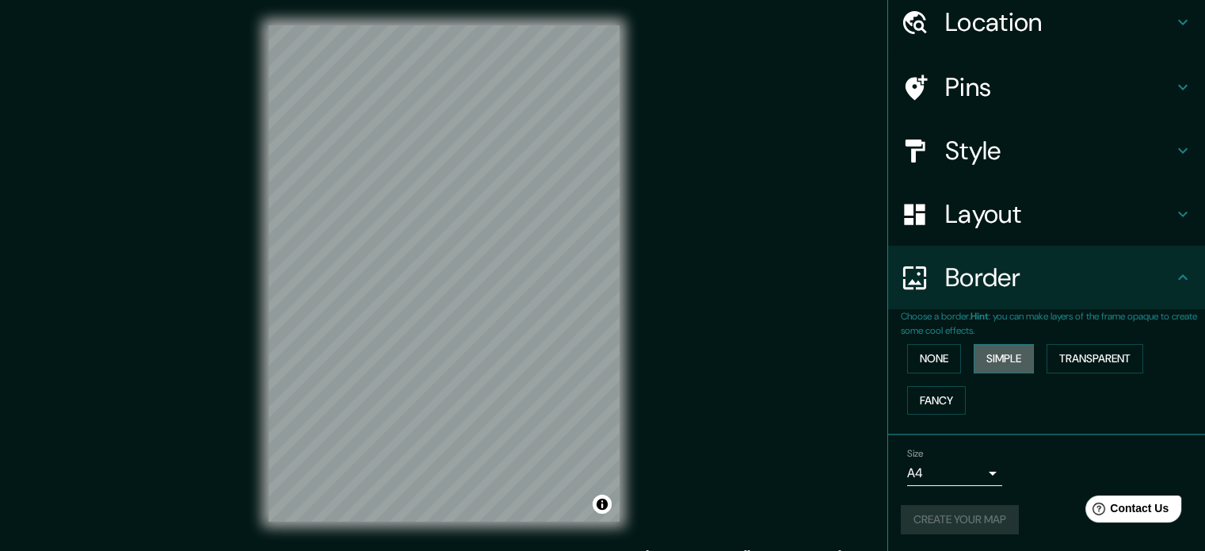
click at [1002, 351] on button "Simple" at bounding box center [1004, 358] width 60 height 29
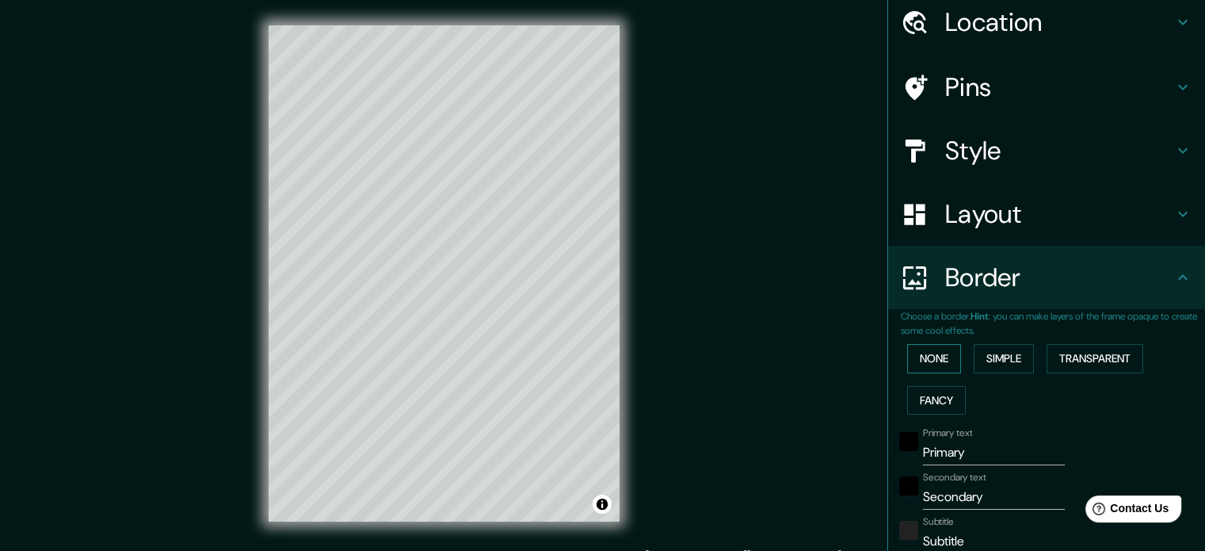
click at [916, 359] on button "None" at bounding box center [934, 358] width 54 height 29
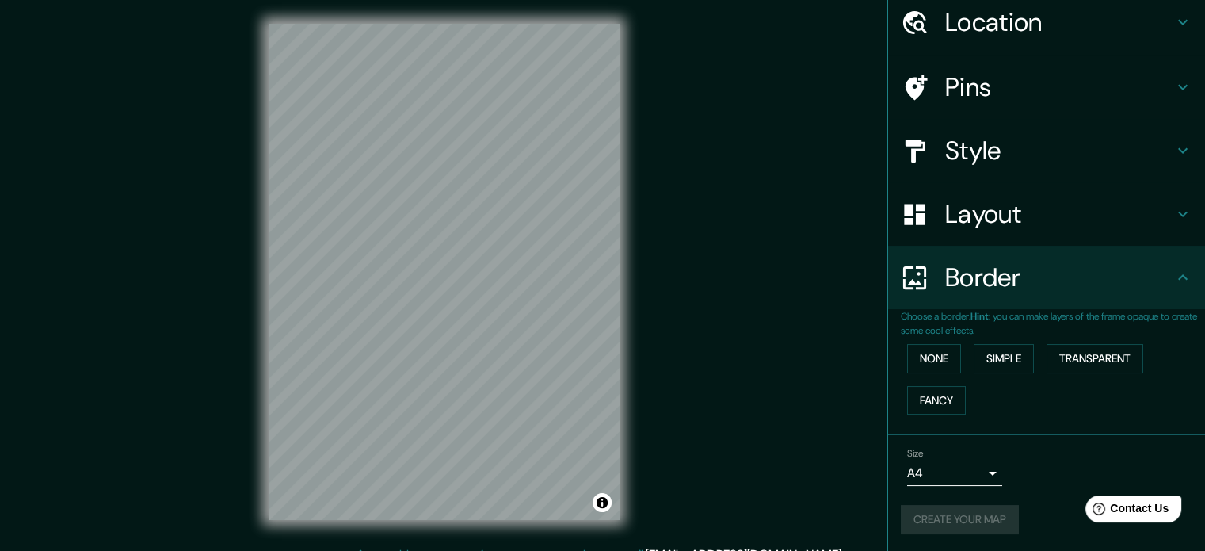
scroll to position [21, 0]
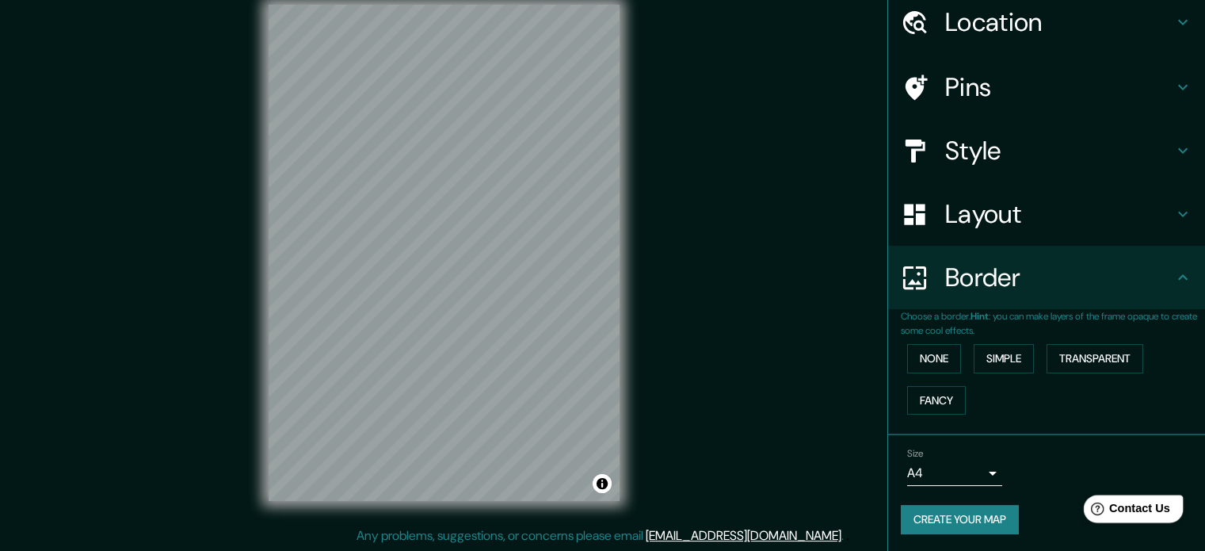
click at [1169, 505] on span "Contact Us" at bounding box center [1139, 508] width 61 height 13
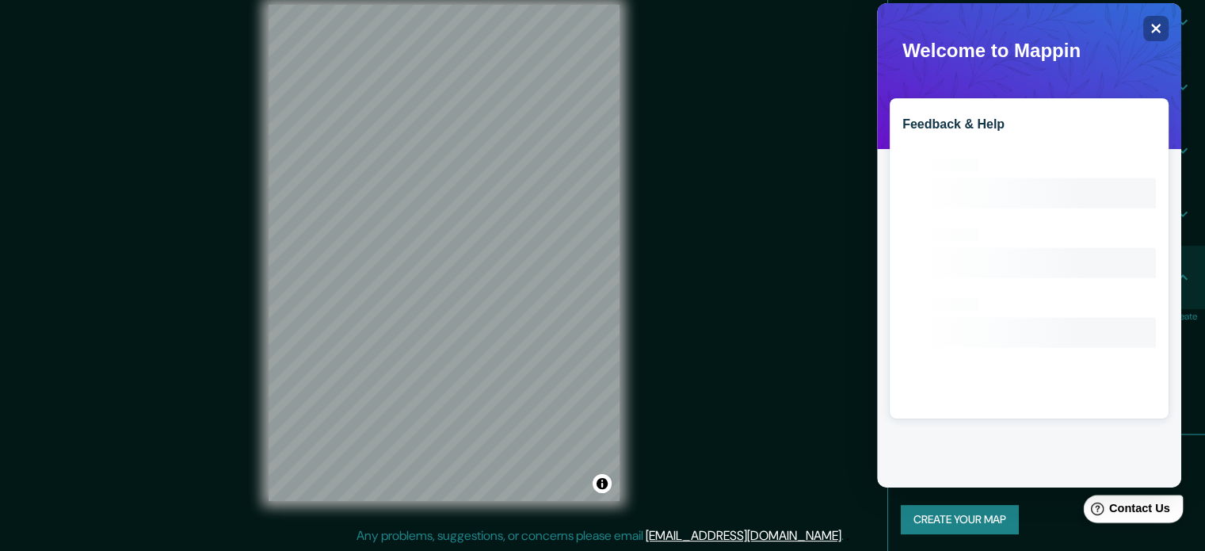
scroll to position [0, 0]
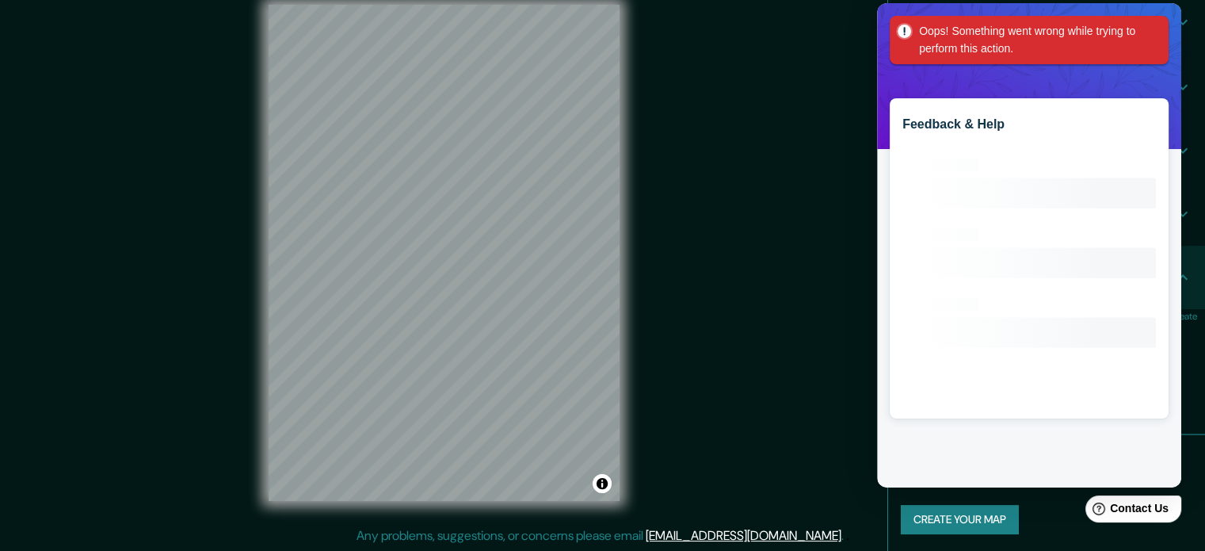
click at [707, 123] on div "Mappin Location [GEOGRAPHIC_DATA], [GEOGRAPHIC_DATA], [GEOGRAPHIC_DATA] Pins St…" at bounding box center [602, 265] width 1205 height 572
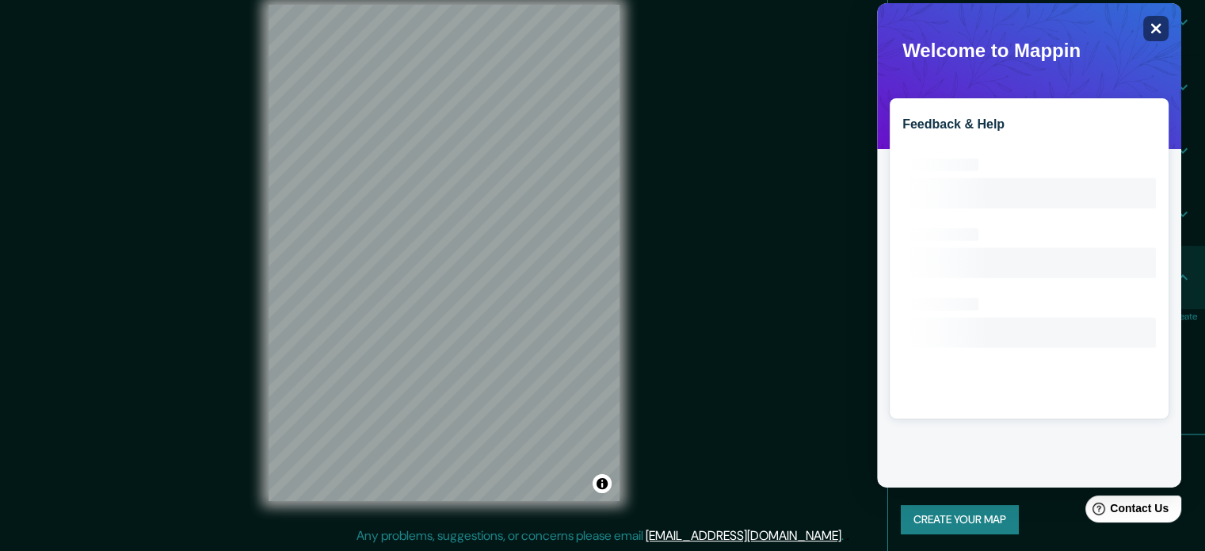
click at [1158, 31] on icon at bounding box center [1156, 29] width 10 height 10
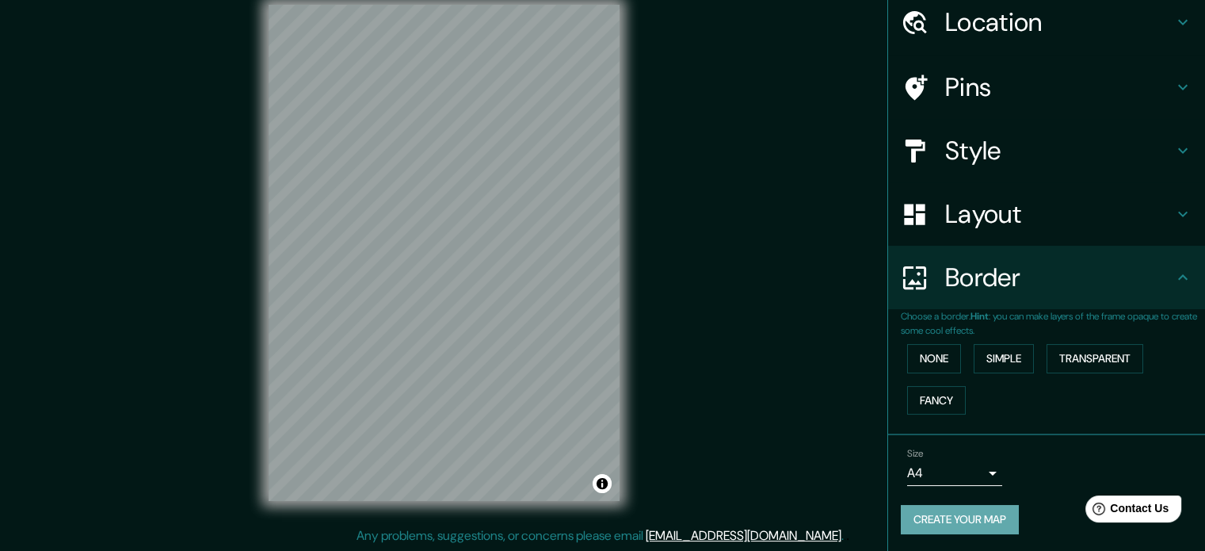
click at [941, 522] on button "Create your map" at bounding box center [960, 519] width 118 height 29
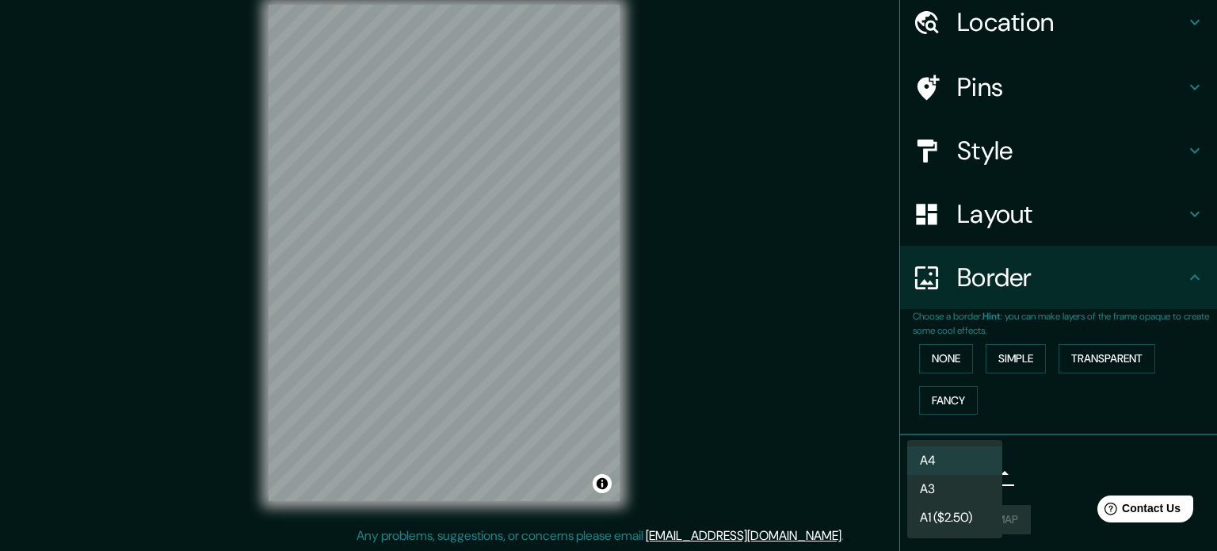
click at [953, 474] on body "Mappin Location [GEOGRAPHIC_DATA], [GEOGRAPHIC_DATA], [GEOGRAPHIC_DATA] Pins St…" at bounding box center [608, 254] width 1217 height 551
click at [938, 456] on li "A4" at bounding box center [954, 460] width 95 height 29
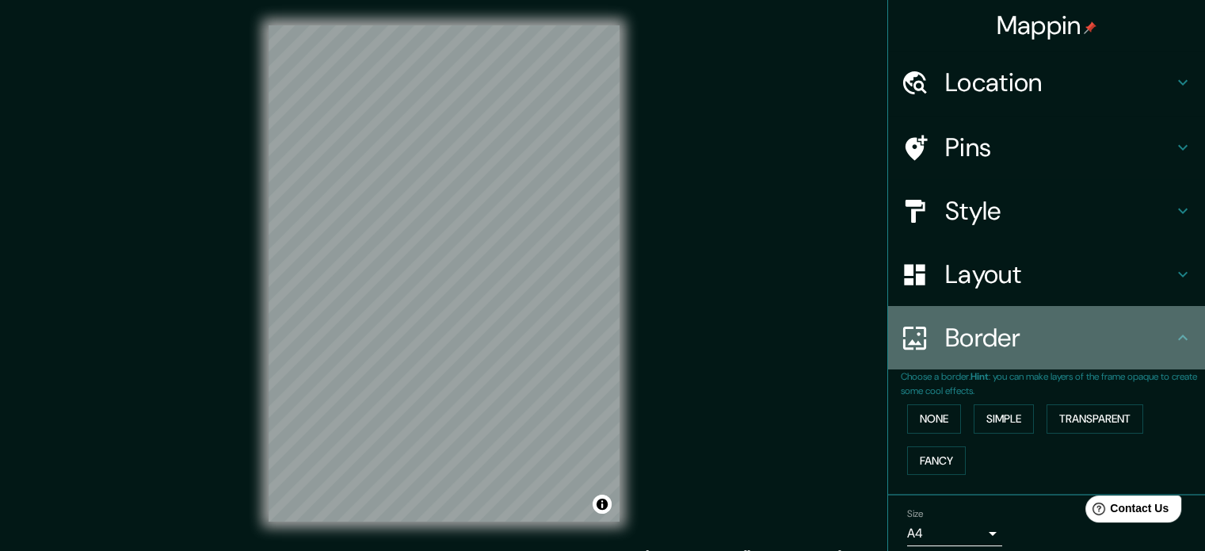
click at [945, 345] on h4 "Border" at bounding box center [1059, 338] width 228 height 32
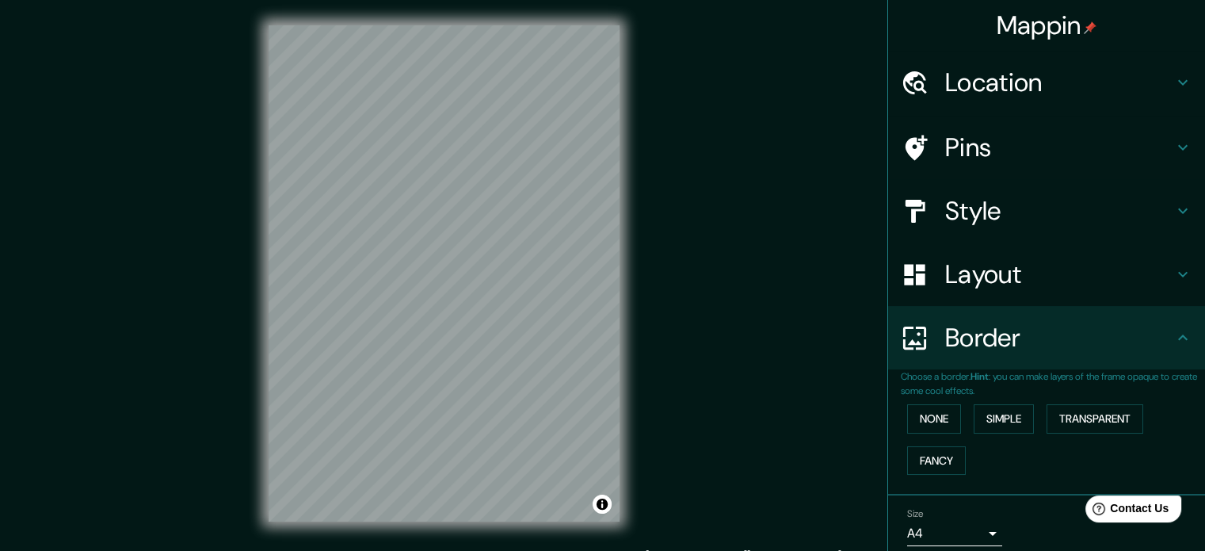
click at [945, 277] on h4 "Layout" at bounding box center [1059, 274] width 228 height 32
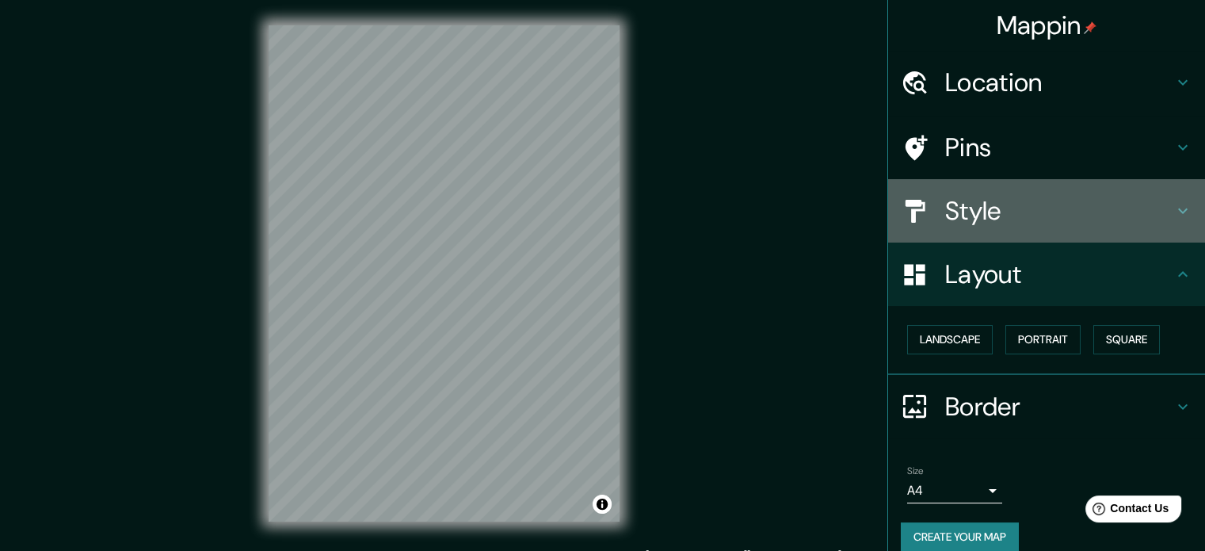
click at [983, 200] on h4 "Style" at bounding box center [1059, 211] width 228 height 32
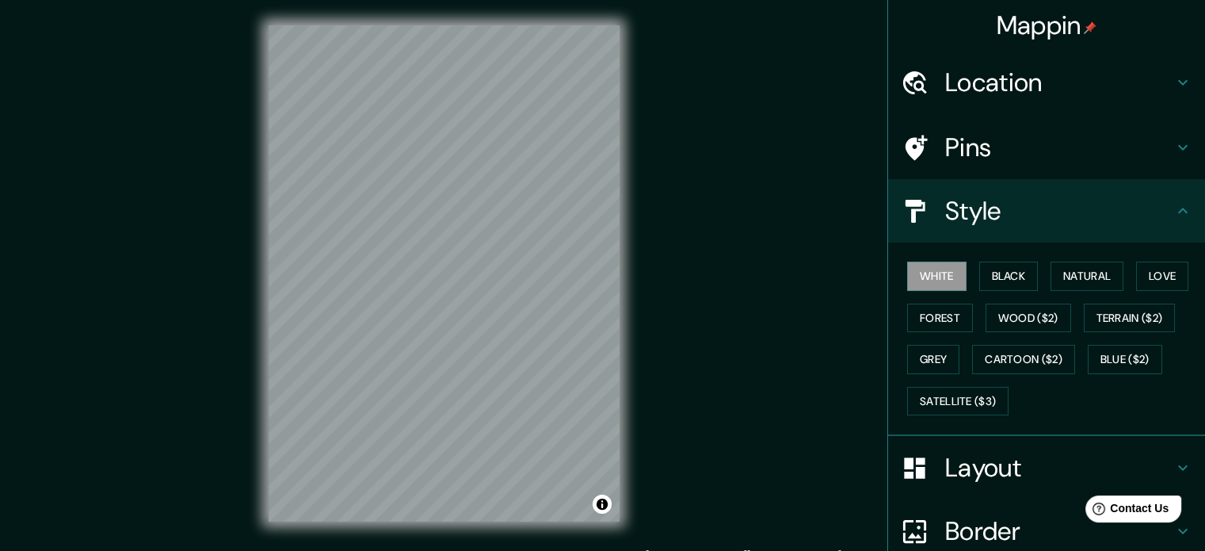
click at [940, 125] on div "Pins" at bounding box center [1046, 147] width 317 height 63
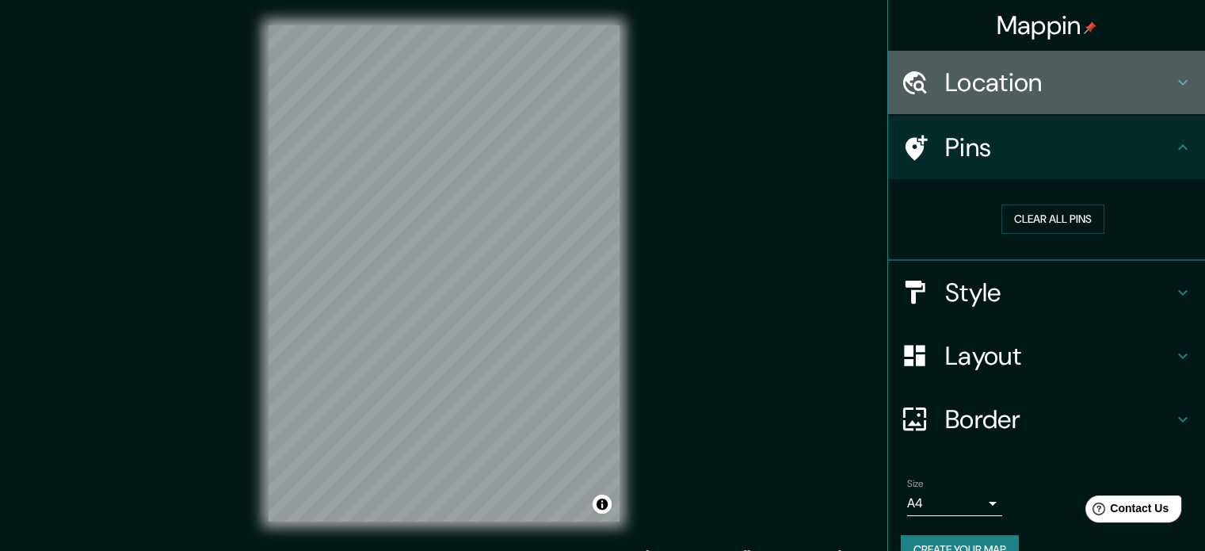
click at [967, 90] on h4 "Location" at bounding box center [1059, 83] width 228 height 32
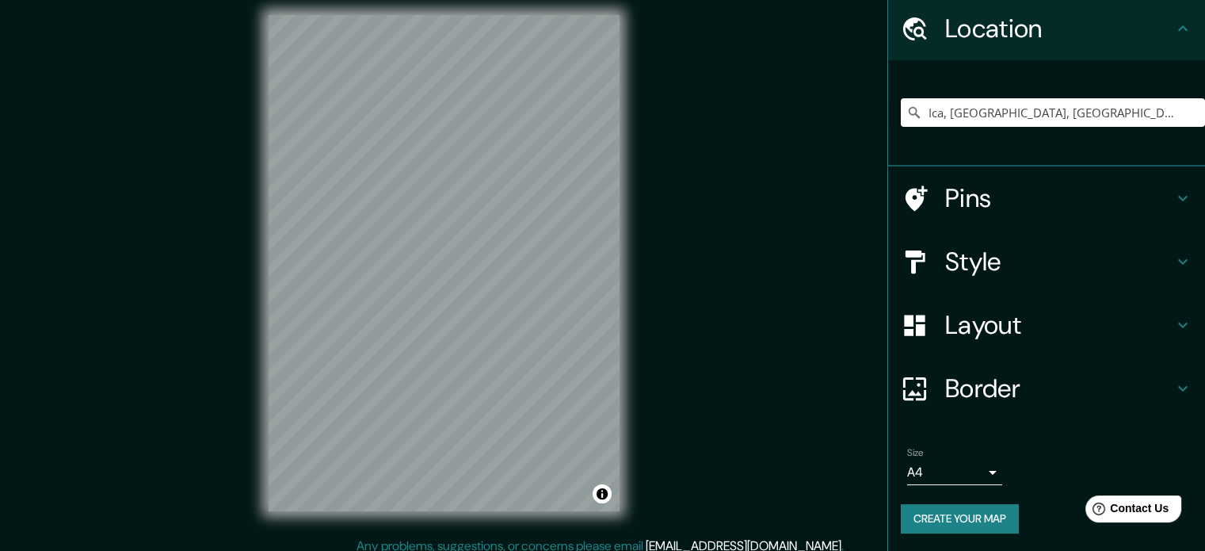
scroll to position [21, 0]
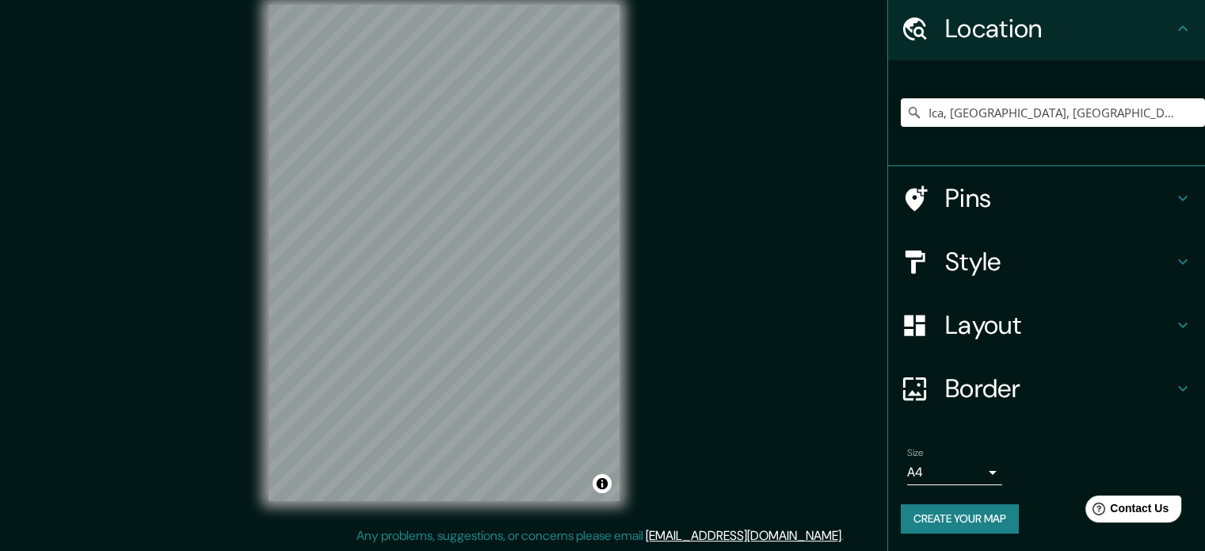
click at [941, 529] on button "Create your map" at bounding box center [960, 518] width 118 height 29
click at [723, 376] on div "Mappin Location [GEOGRAPHIC_DATA], [GEOGRAPHIC_DATA], [GEOGRAPHIC_DATA] Pins St…" at bounding box center [602, 265] width 1205 height 572
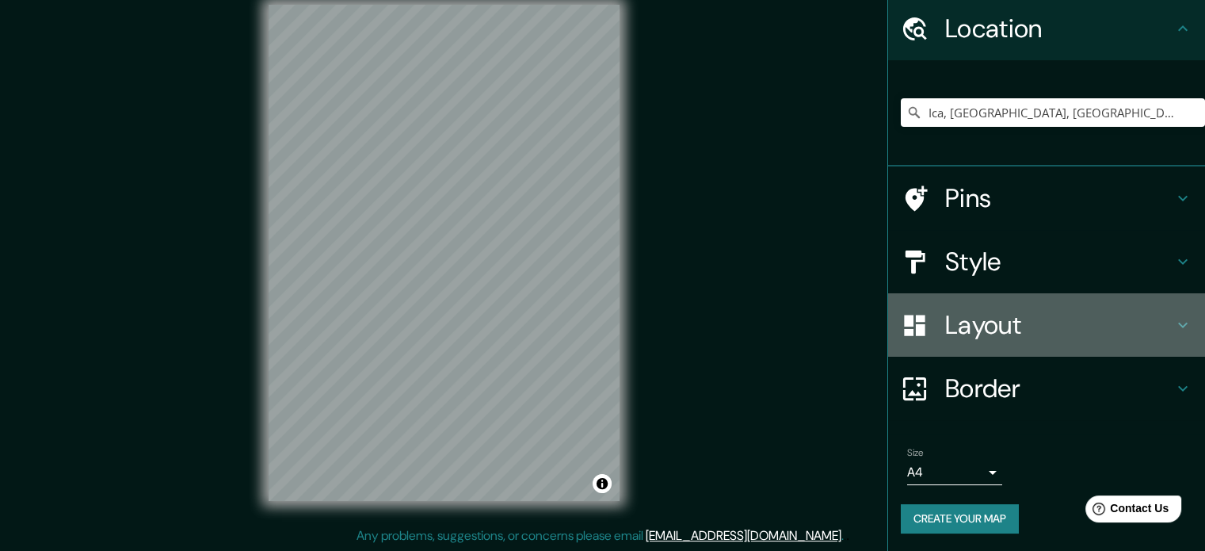
click at [962, 329] on h4 "Layout" at bounding box center [1059, 325] width 228 height 32
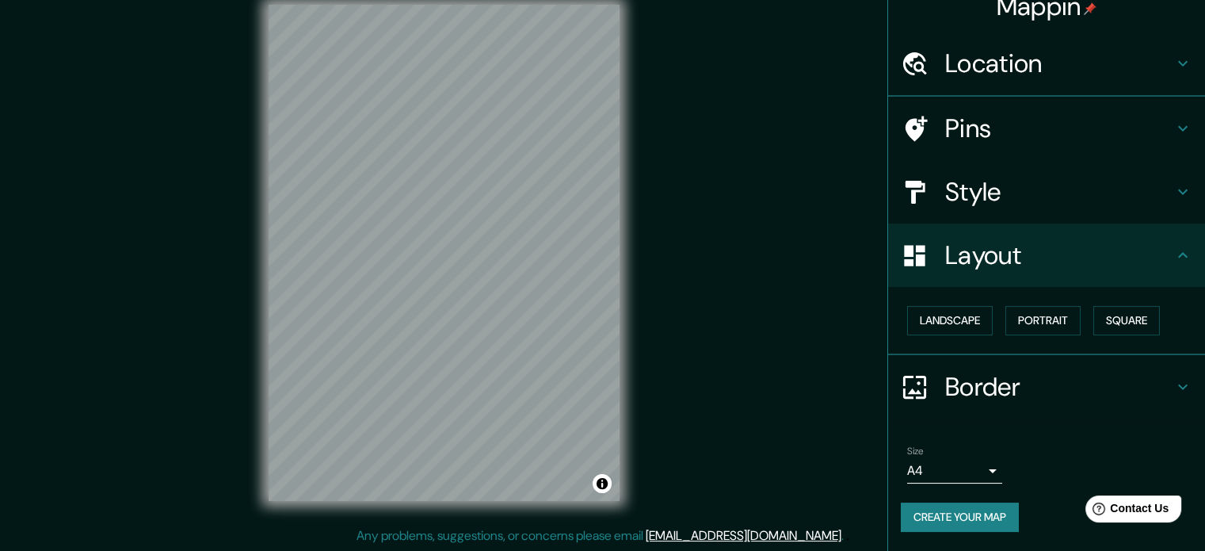
scroll to position [17, 0]
click at [947, 188] on h4 "Style" at bounding box center [1059, 193] width 228 height 32
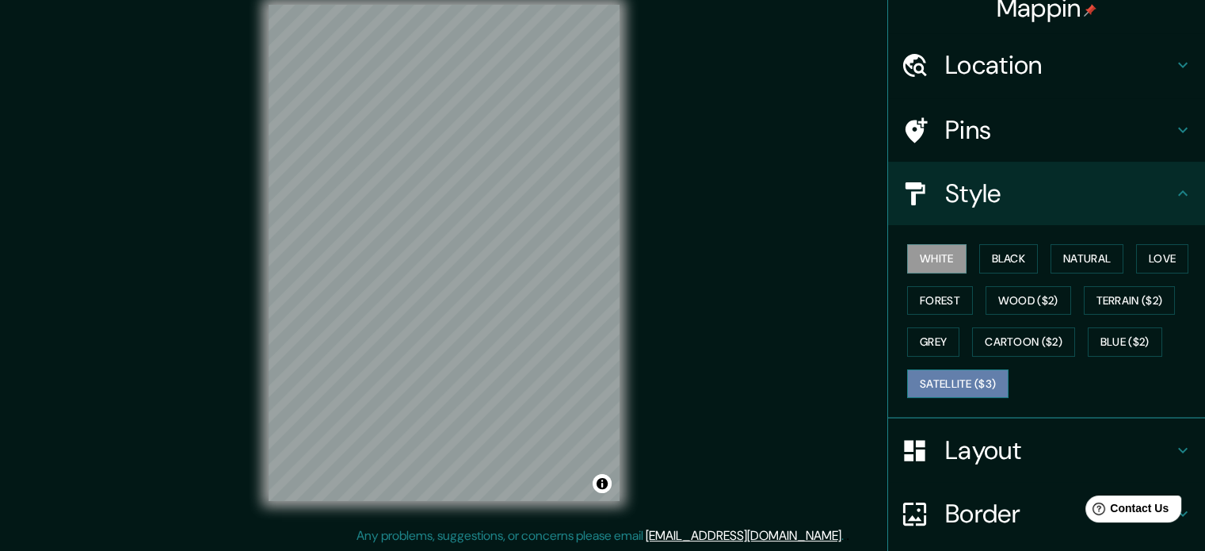
click at [938, 386] on button "Satellite ($3)" at bounding box center [957, 383] width 101 height 29
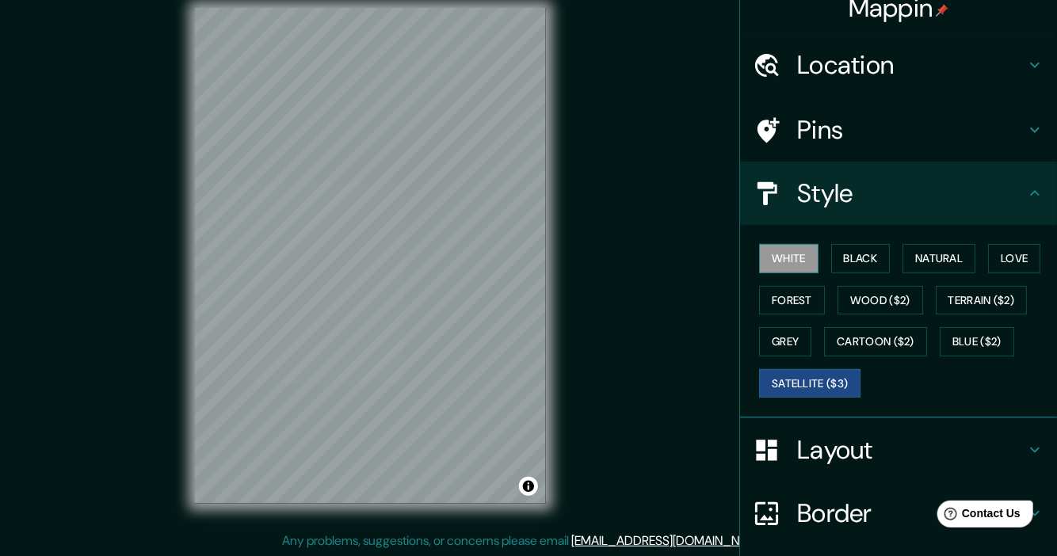
click at [780, 266] on button "White" at bounding box center [788, 258] width 59 height 29
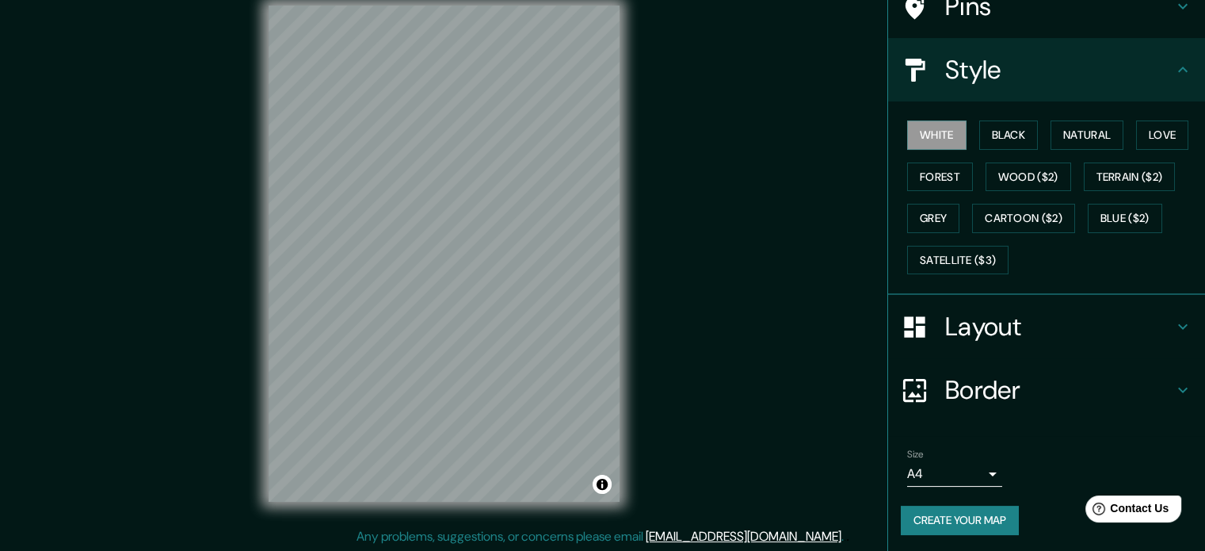
scroll to position [21, 0]
click at [976, 513] on button "Create your map" at bounding box center [960, 520] width 118 height 29
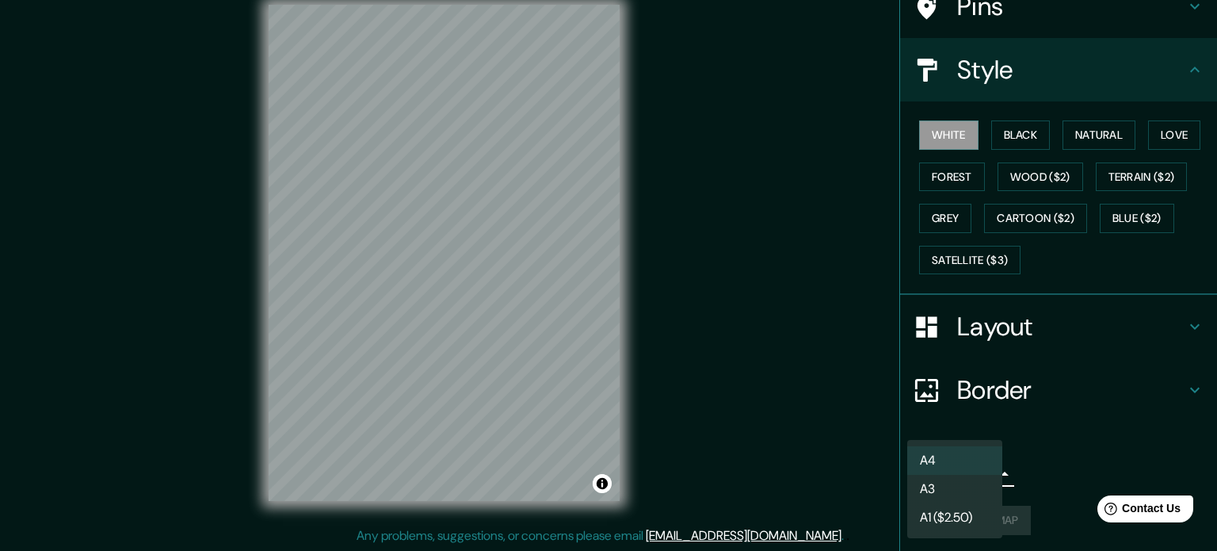
click at [971, 465] on body "Mappin Location [GEOGRAPHIC_DATA], [GEOGRAPHIC_DATA], [GEOGRAPHIC_DATA] Pins St…" at bounding box center [608, 254] width 1217 height 551
click at [957, 485] on li "A3" at bounding box center [954, 489] width 95 height 29
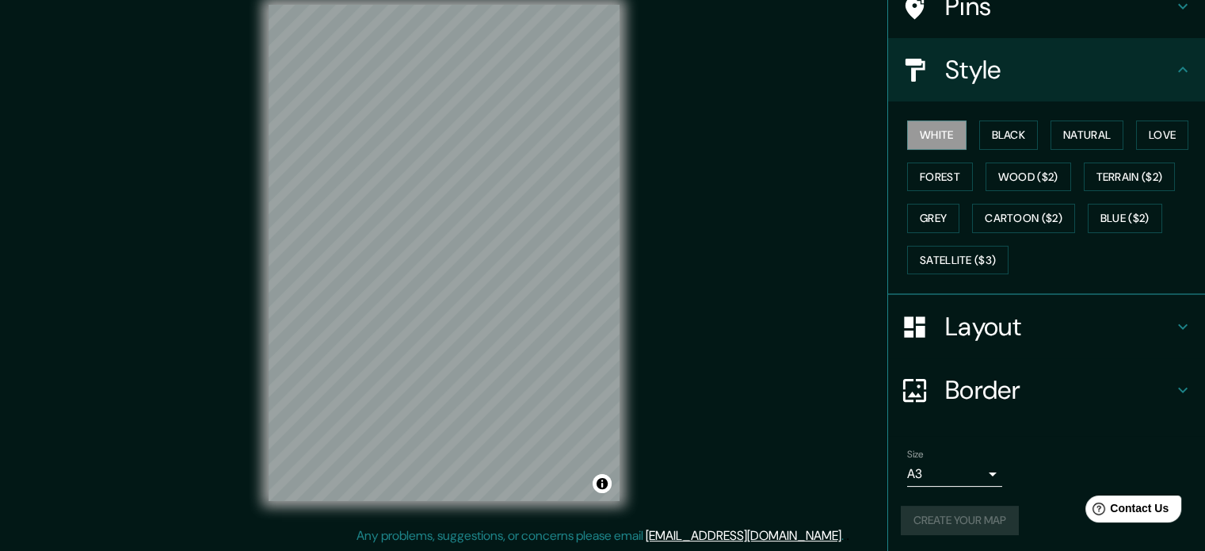
click at [961, 519] on div "Create your map" at bounding box center [1047, 520] width 292 height 29
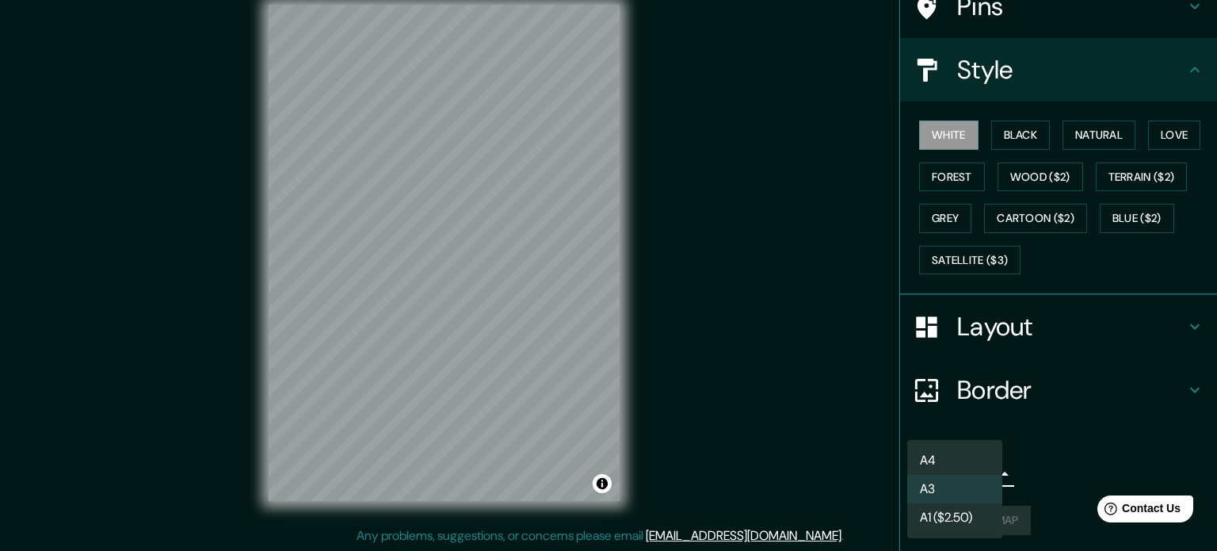
click at [956, 471] on body "Mappin Location [GEOGRAPHIC_DATA], [GEOGRAPHIC_DATA], [GEOGRAPHIC_DATA] Pins St…" at bounding box center [608, 254] width 1217 height 551
click at [960, 517] on li "A1 ($2.50)" at bounding box center [954, 517] width 95 height 29
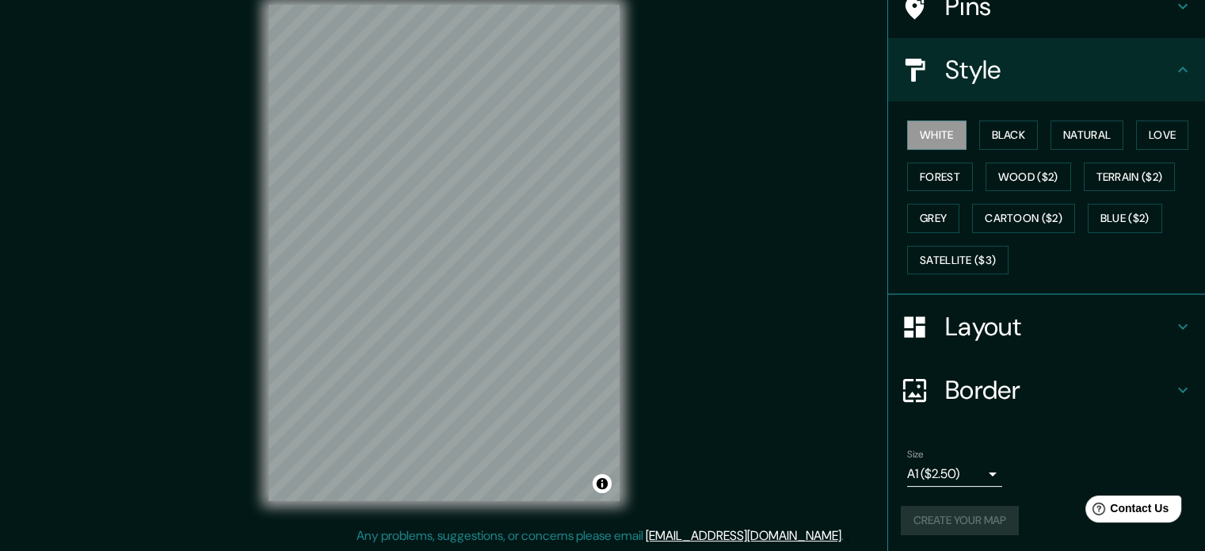
click at [973, 521] on div "Create your map" at bounding box center [1047, 520] width 292 height 29
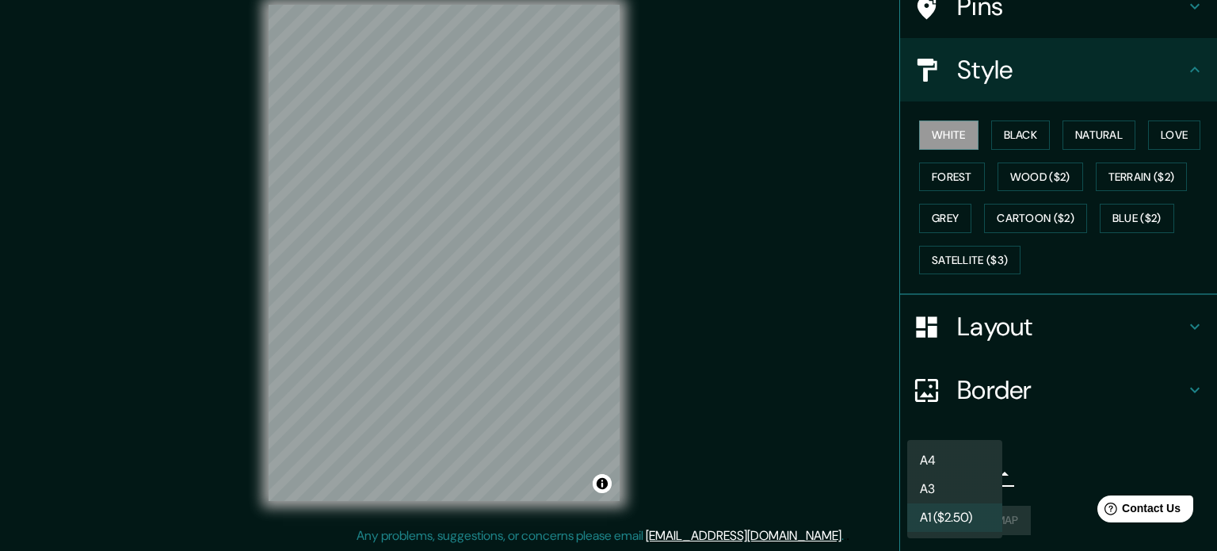
click at [973, 480] on body "Mappin Location [GEOGRAPHIC_DATA], [GEOGRAPHIC_DATA], [GEOGRAPHIC_DATA] Pins St…" at bounding box center [608, 254] width 1217 height 551
click at [960, 484] on li "A3" at bounding box center [954, 489] width 95 height 29
type input "a4"
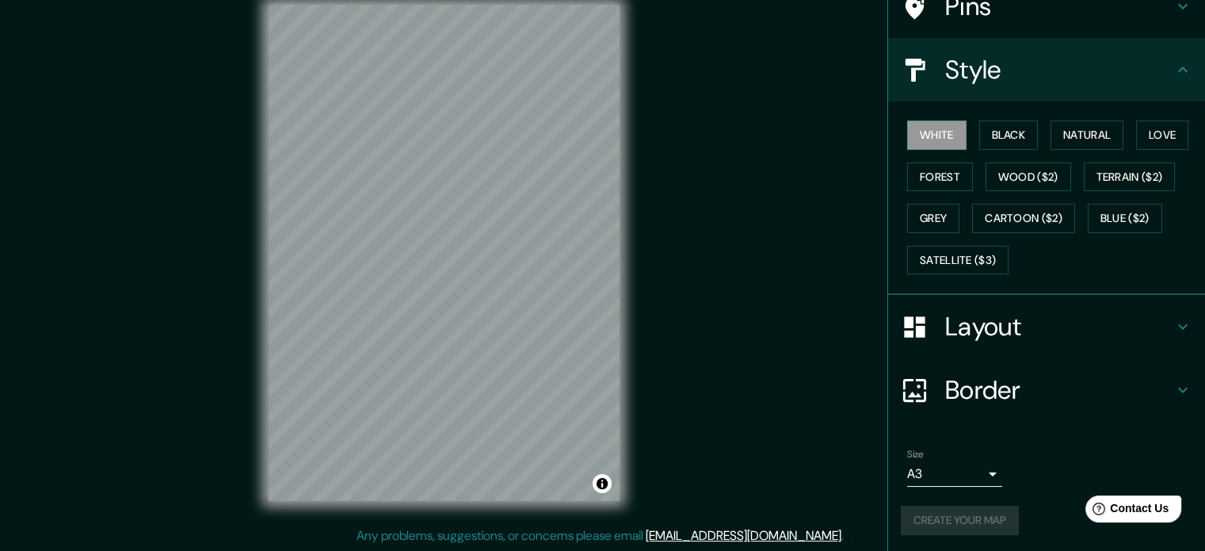
click at [964, 515] on div "Create your map" at bounding box center [1047, 520] width 292 height 29
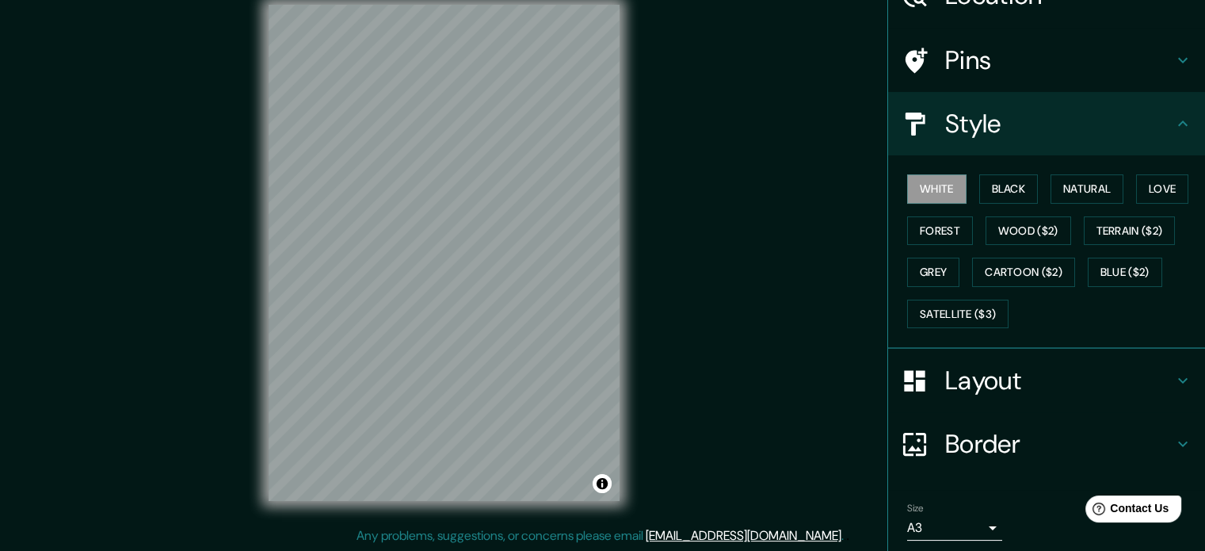
scroll to position [0, 0]
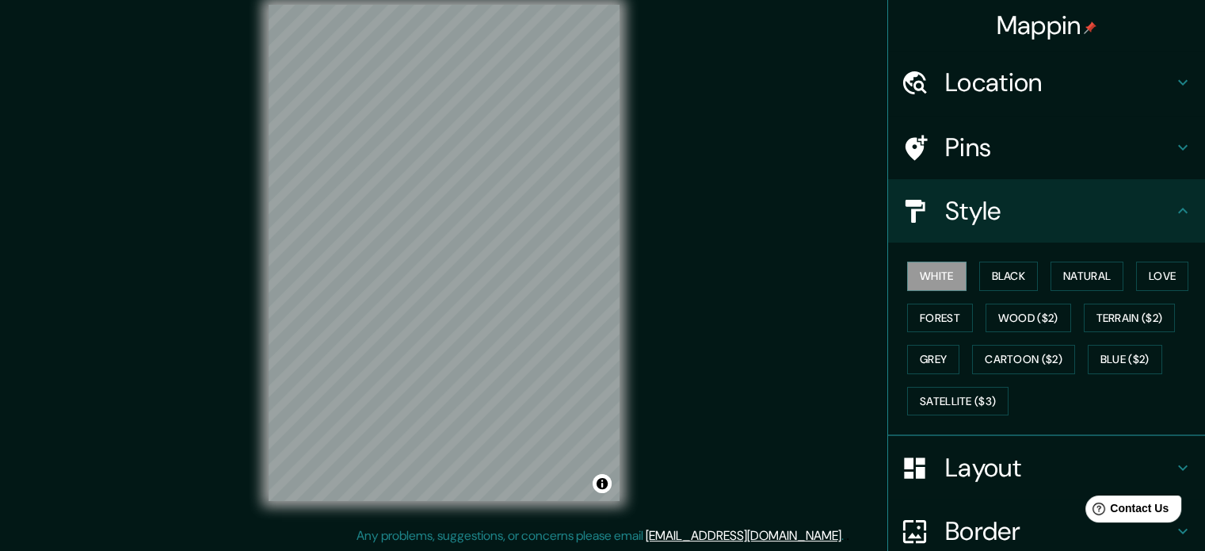
click at [730, 342] on div "Mappin Location [GEOGRAPHIC_DATA], [GEOGRAPHIC_DATA], [GEOGRAPHIC_DATA] Pins St…" at bounding box center [602, 265] width 1205 height 572
click at [723, 281] on div "Mappin Location [GEOGRAPHIC_DATA], [GEOGRAPHIC_DATA], [GEOGRAPHIC_DATA] Pins St…" at bounding box center [602, 265] width 1205 height 572
